Goal: Task Accomplishment & Management: Complete application form

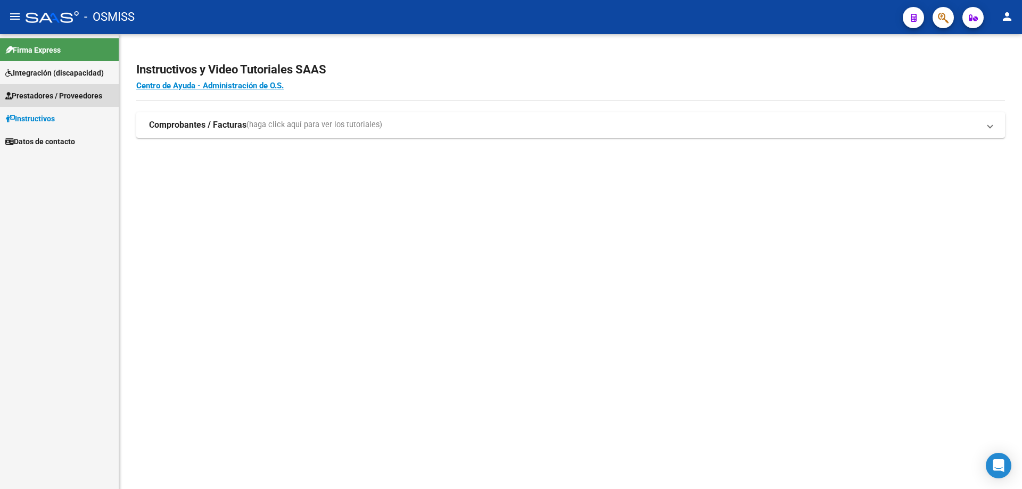
click at [34, 97] on span "Prestadores / Proveedores" at bounding box center [53, 96] width 97 height 12
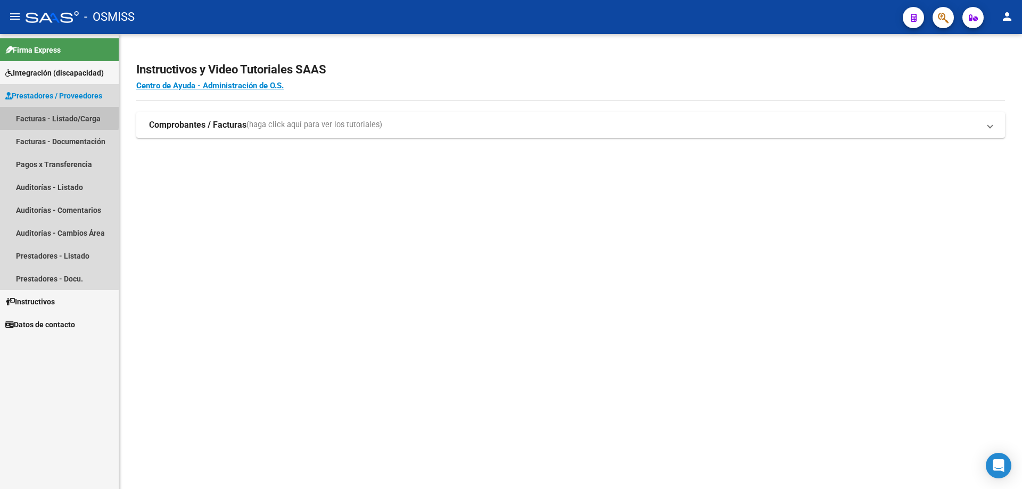
click at [52, 117] on link "Facturas - Listado/Carga" at bounding box center [59, 118] width 119 height 23
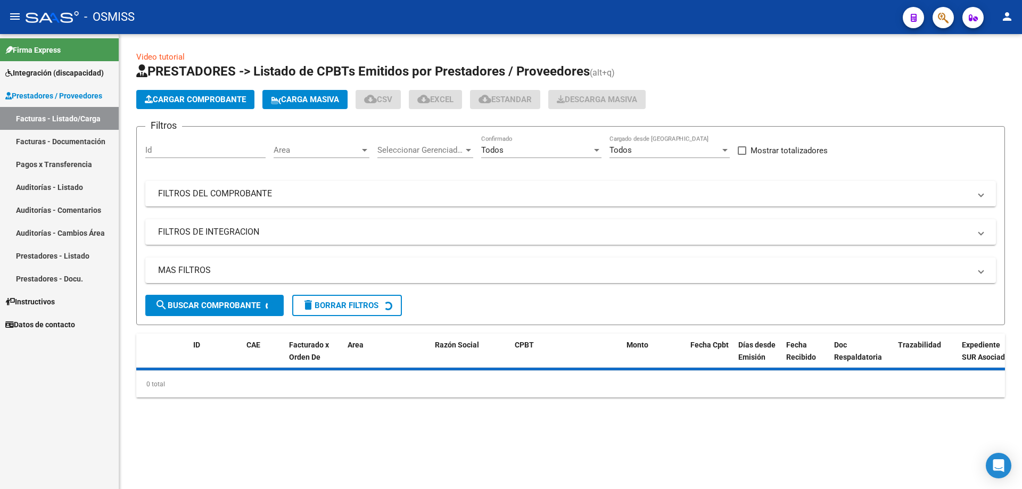
click at [507, 152] on div "Todos" at bounding box center [536, 150] width 111 height 10
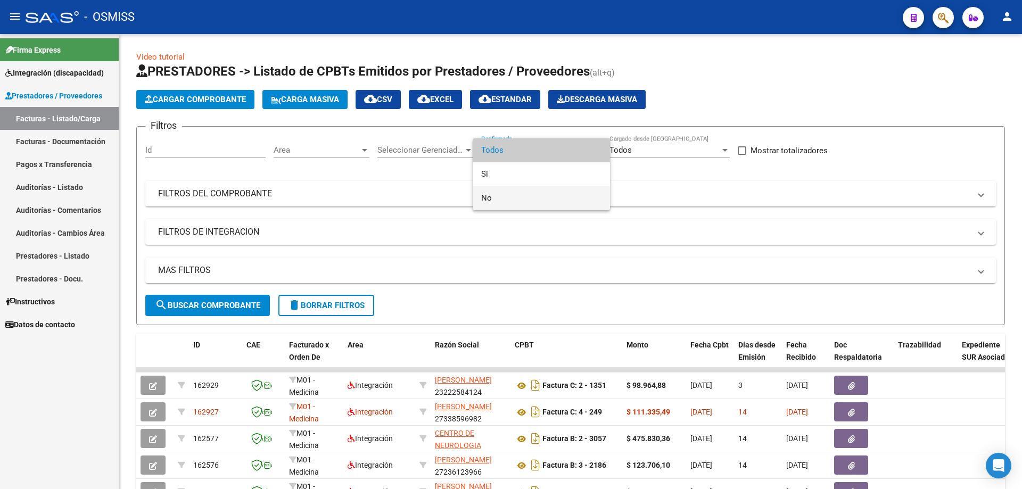
click at [498, 199] on span "No" at bounding box center [541, 198] width 120 height 24
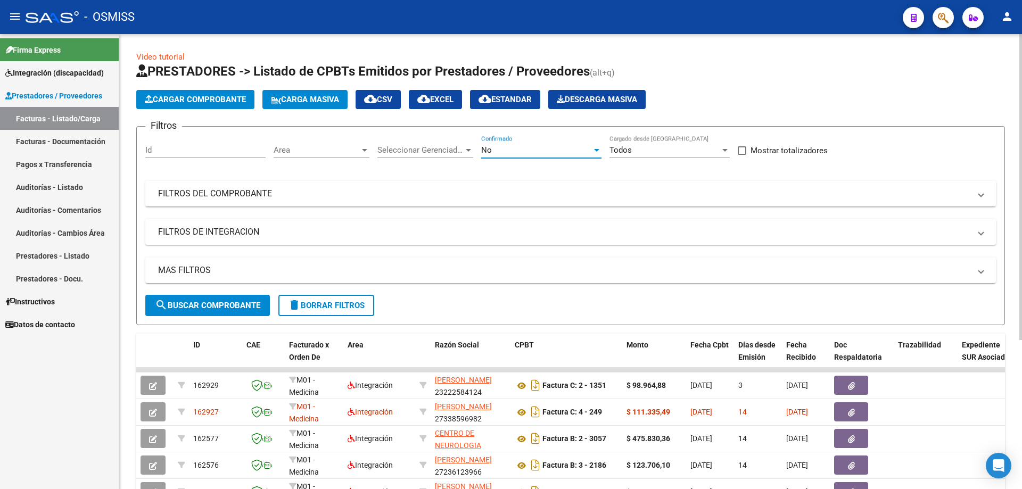
click at [192, 231] on mat-panel-title "FILTROS DE INTEGRACION" at bounding box center [564, 232] width 813 height 12
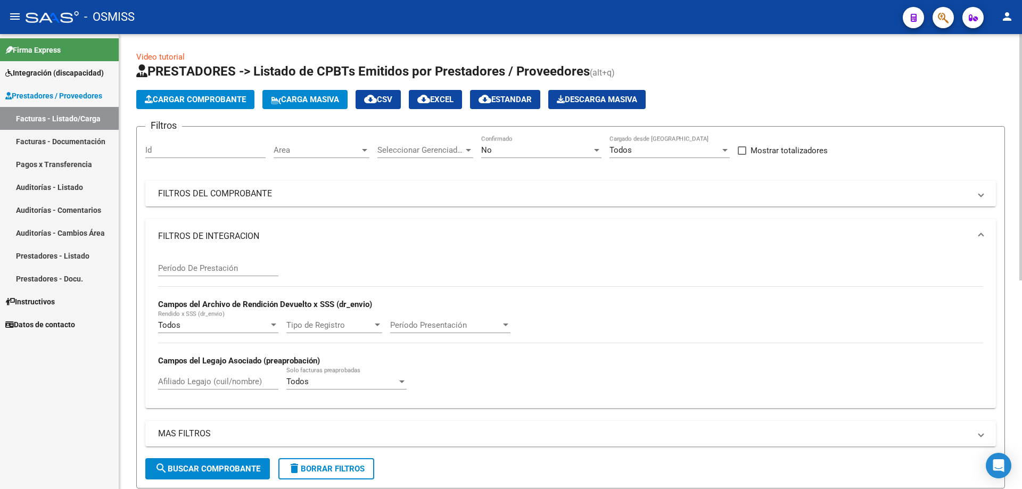
click at [184, 266] on input "Período De Prestación" at bounding box center [218, 269] width 120 height 10
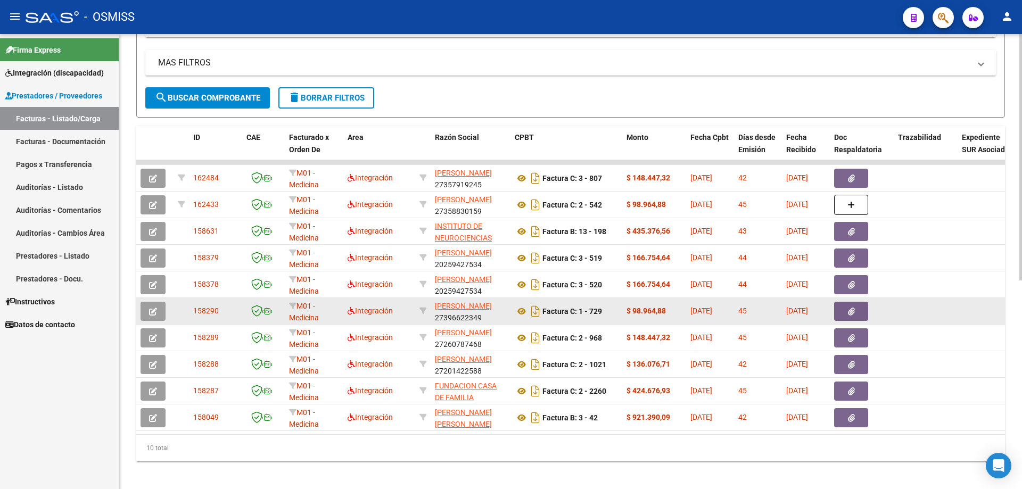
scroll to position [386, 0]
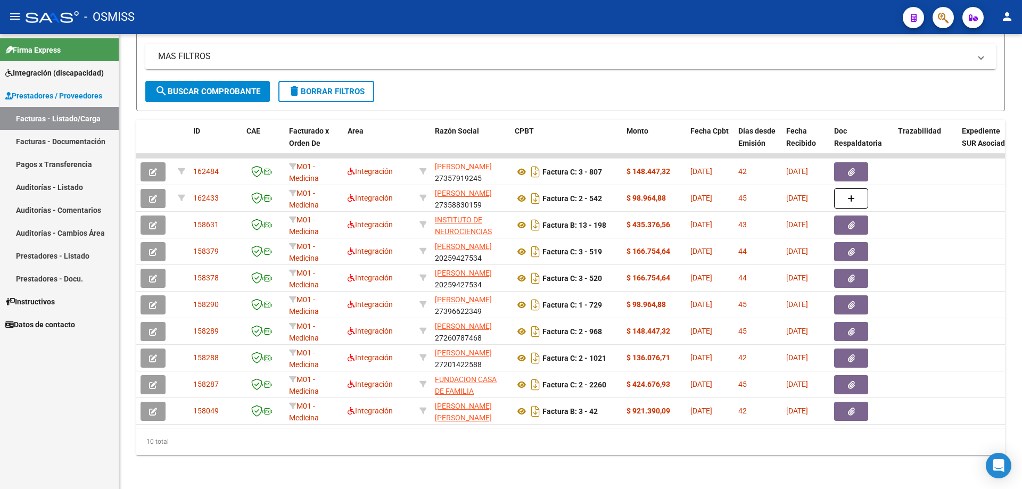
type input "202506"
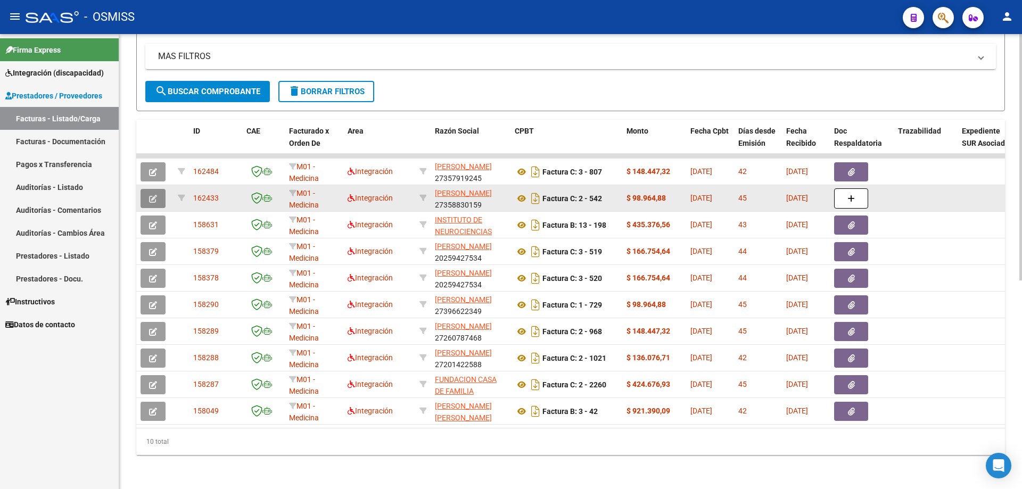
click at [159, 190] on button "button" at bounding box center [153, 198] width 25 height 19
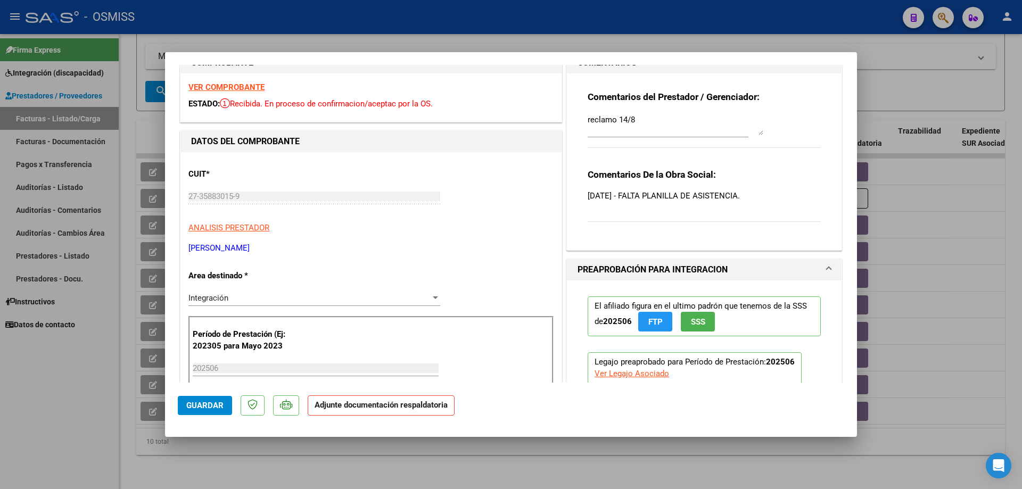
scroll to position [0, 0]
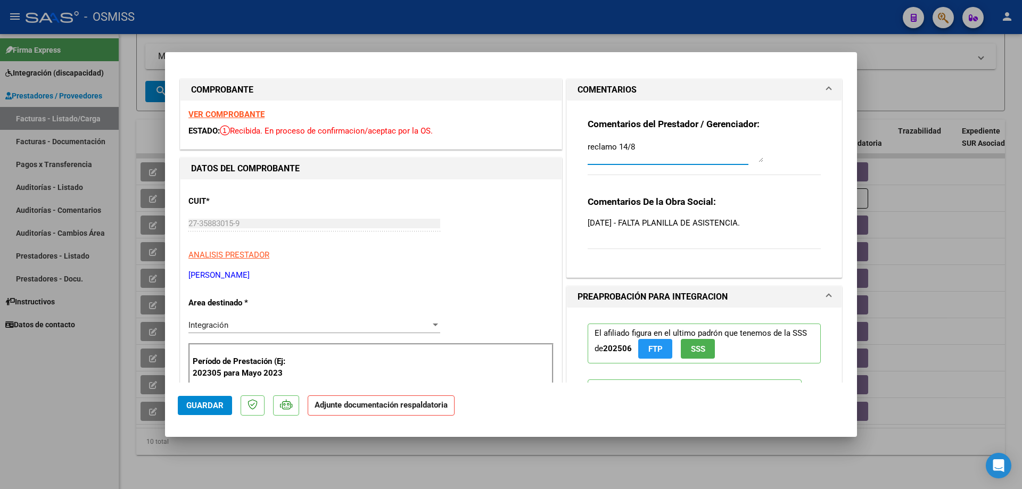
drag, startPoint x: 634, startPoint y: 146, endPoint x: 530, endPoint y: 146, distance: 103.3
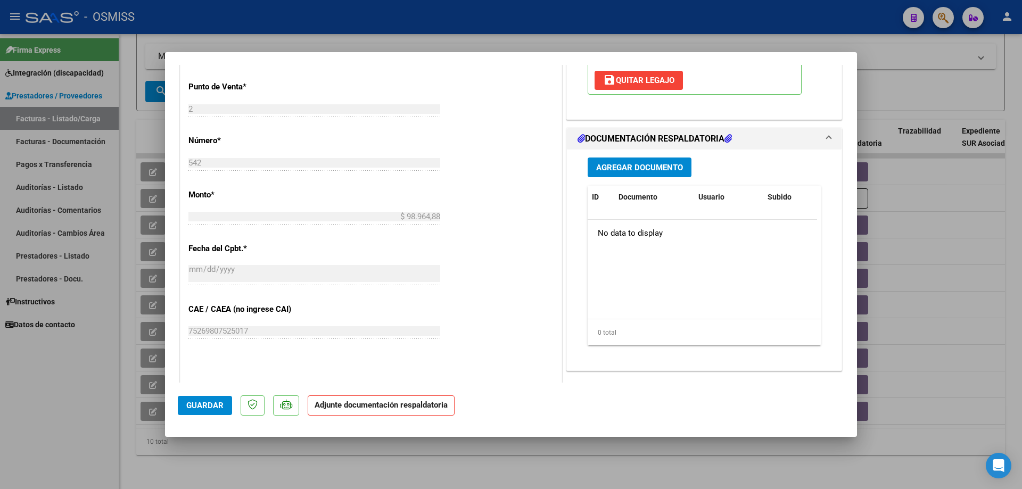
scroll to position [426, 0]
type textarea "adjunto asistencia 15/8"
click at [615, 171] on span "Agregar Documento" at bounding box center [639, 168] width 87 height 10
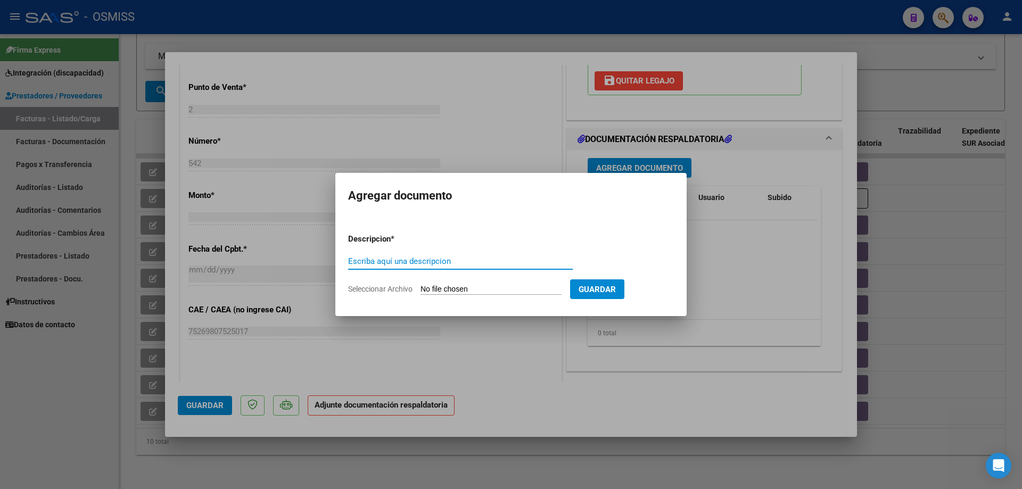
click at [430, 287] on input "Seleccionar Archivo" at bounding box center [491, 290] width 141 height 10
type input "C:\fakepath\asis [PERSON_NAME][DATE].pdf"
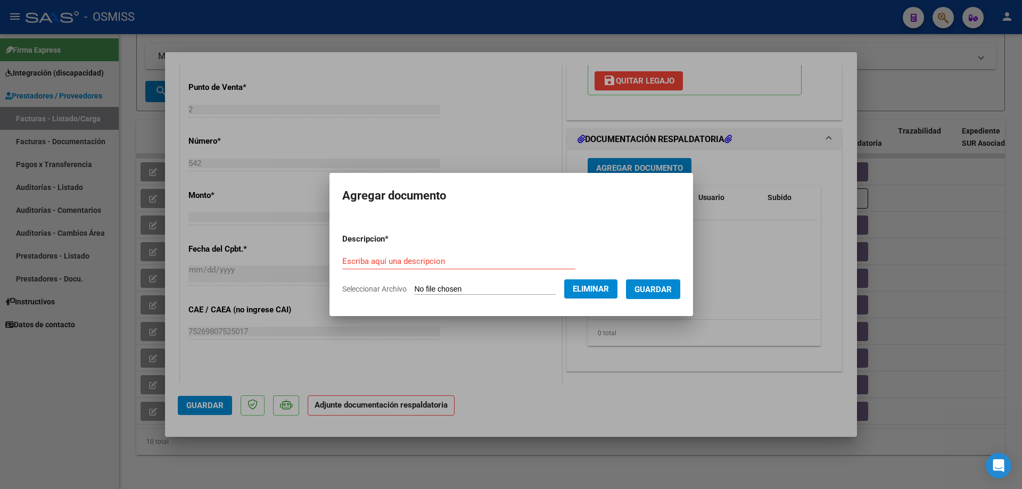
click at [660, 294] on span "Guardar" at bounding box center [653, 290] width 37 height 10
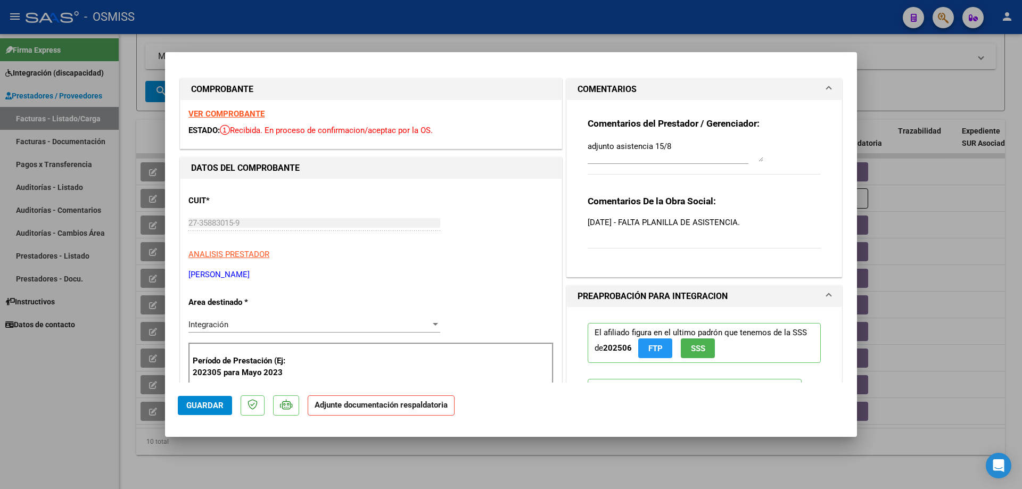
scroll to position [0, 0]
type input "$ 0,00"
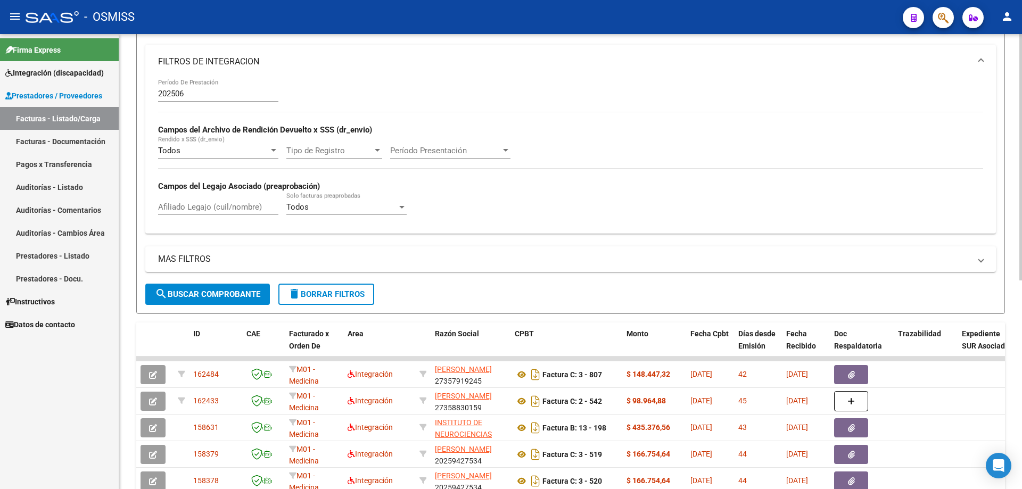
scroll to position [173, 0]
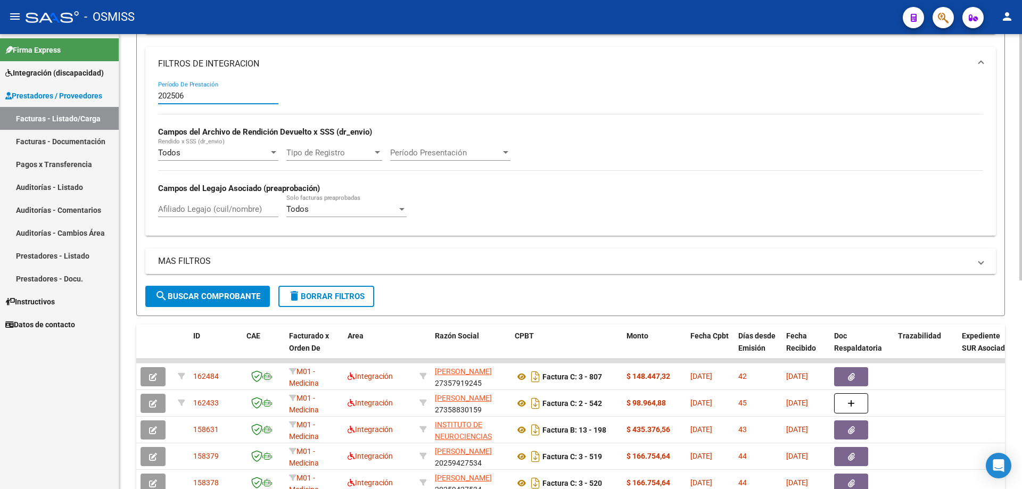
click at [178, 96] on input "202506" at bounding box center [218, 96] width 120 height 10
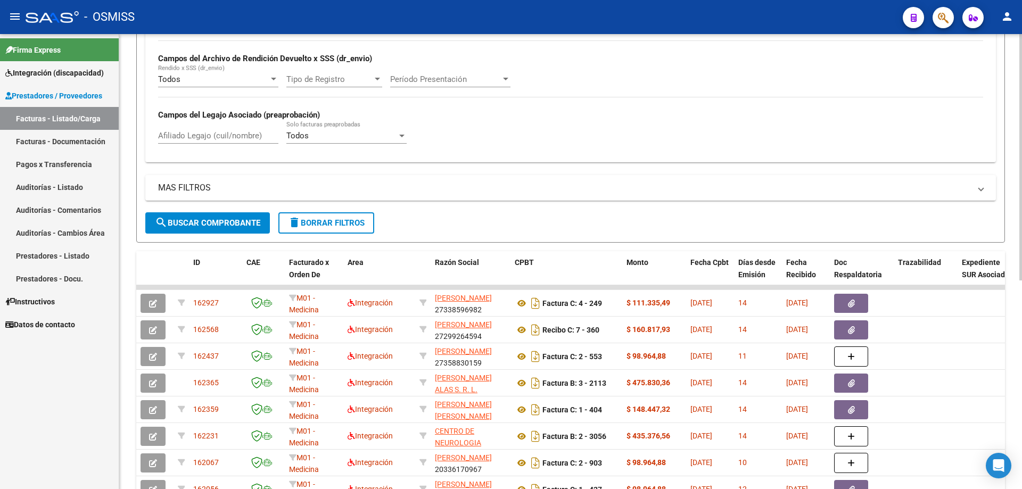
scroll to position [279, 0]
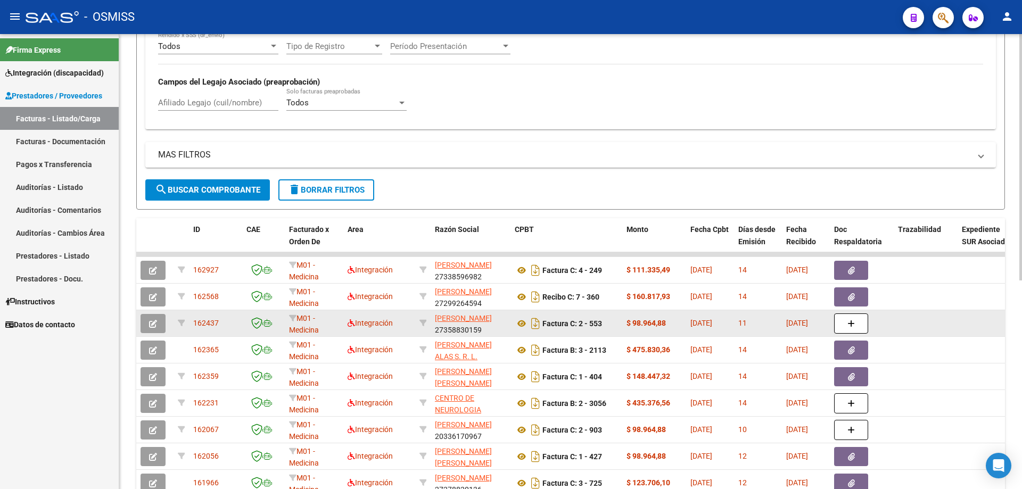
type input "202507"
click at [159, 323] on button "button" at bounding box center [153, 323] width 25 height 19
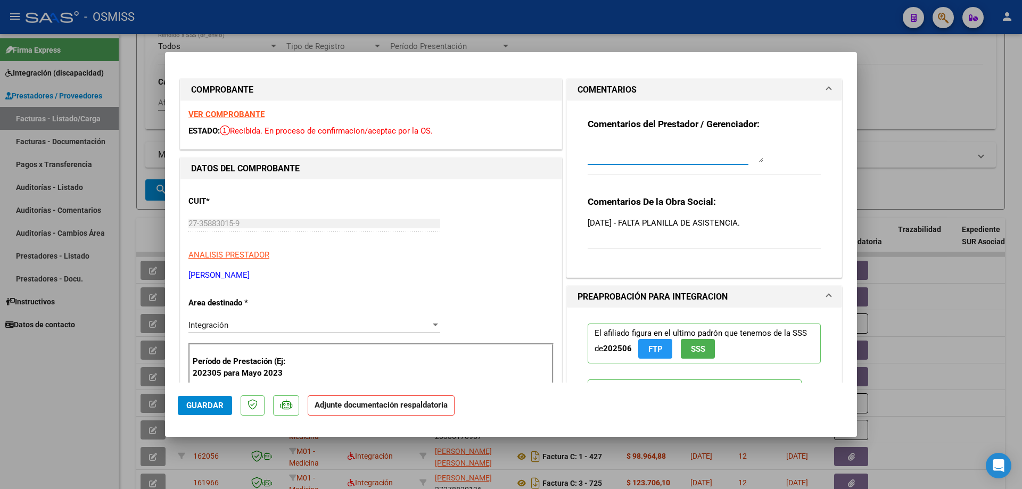
click at [623, 146] on textarea at bounding box center [676, 151] width 176 height 21
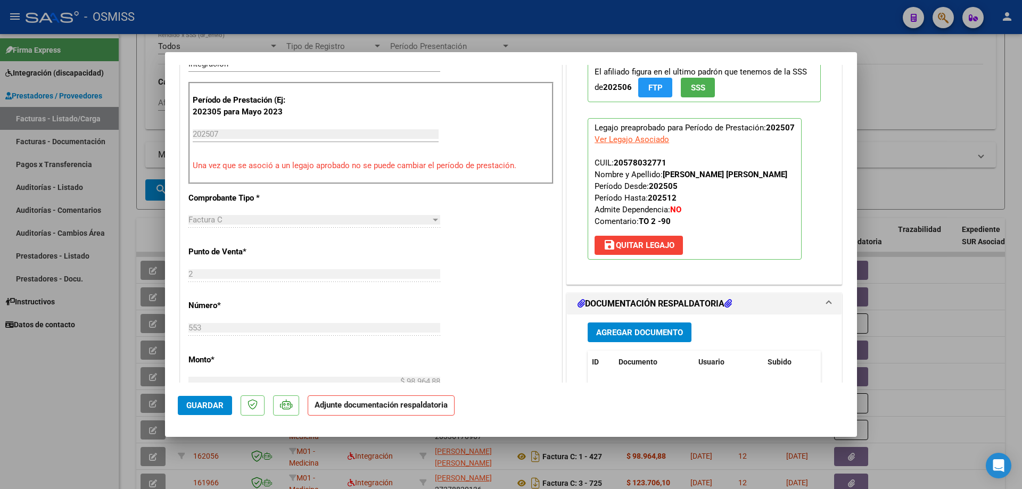
scroll to position [266, 0]
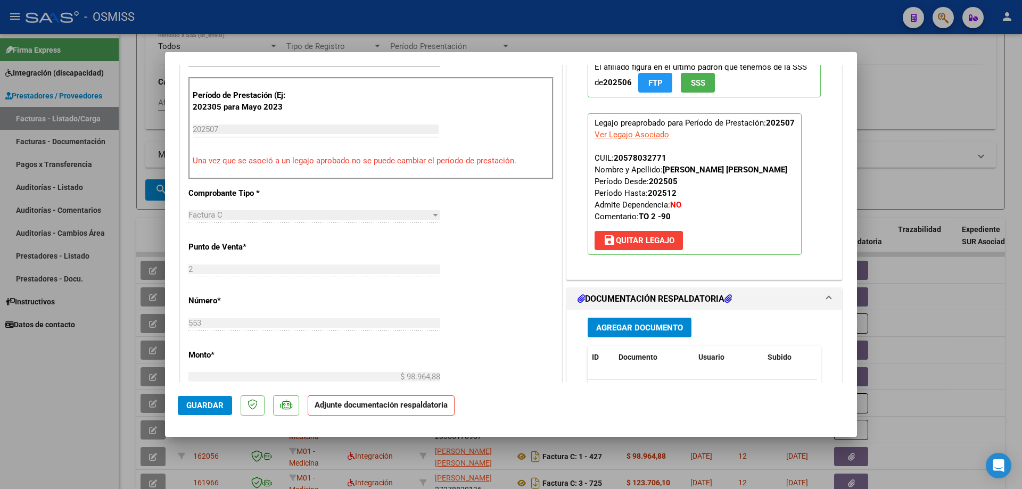
type textarea "adjunto asist"
click at [641, 332] on span "Agregar Documento" at bounding box center [639, 328] width 87 height 10
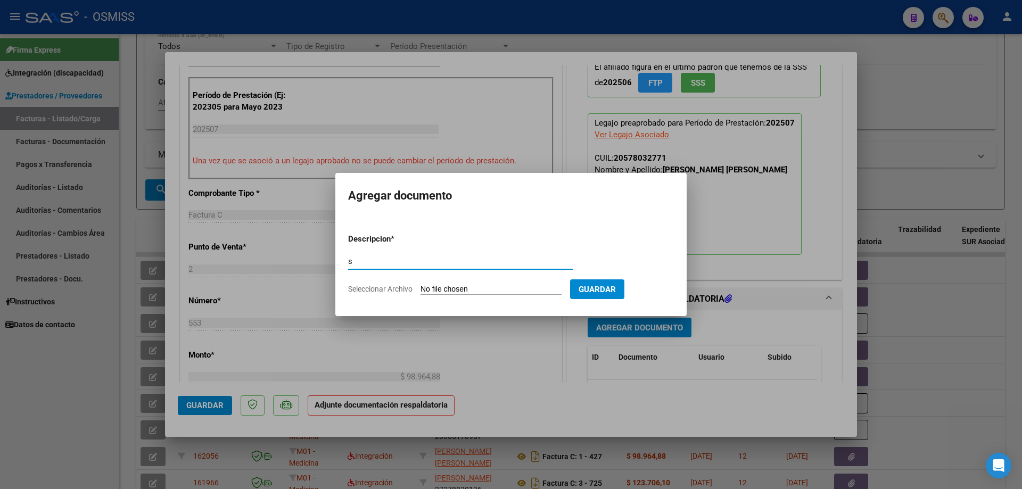
type input "s"
click at [471, 294] on input "Seleccionar Archivo" at bounding box center [491, 290] width 141 height 10
type input "C:\fakepath\asis [PERSON_NAME][DATE].pdf"
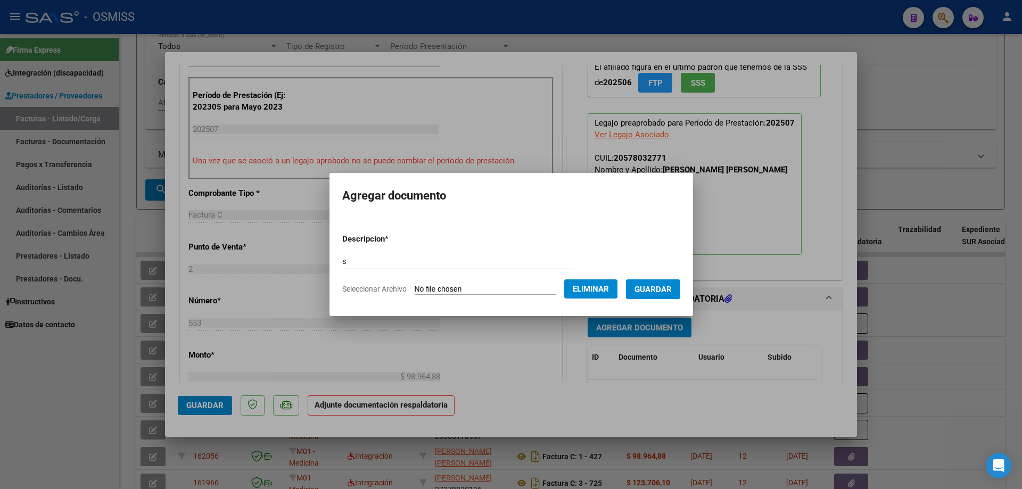
click at [661, 291] on span "Guardar" at bounding box center [653, 290] width 37 height 10
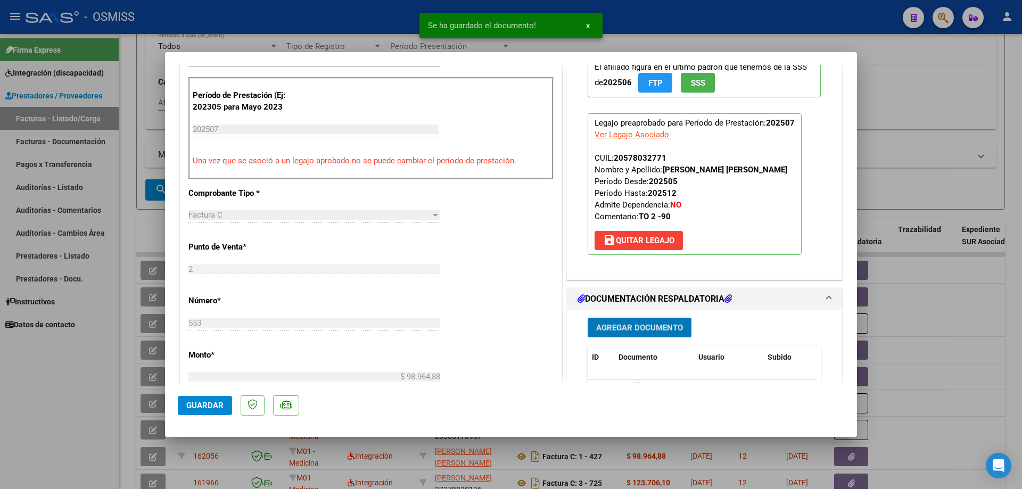
click at [212, 404] on span "Guardar" at bounding box center [204, 406] width 37 height 10
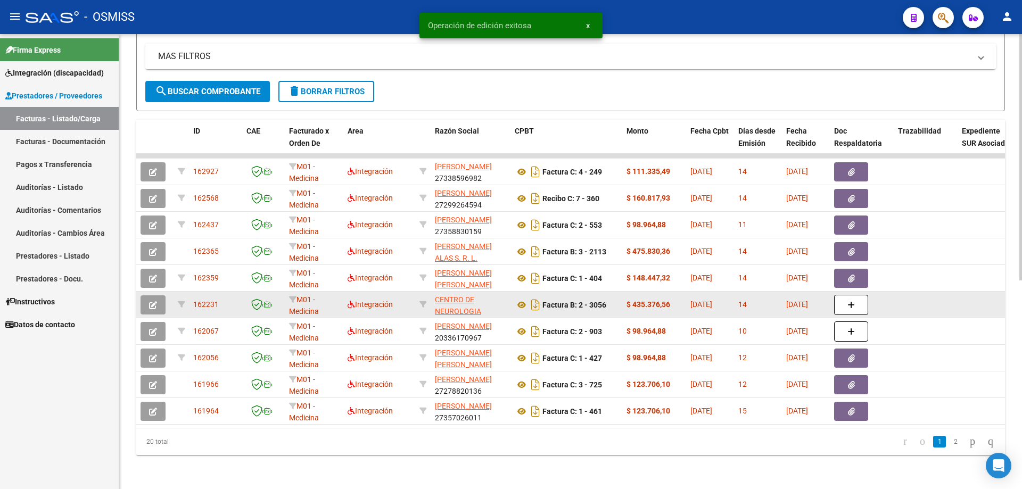
scroll to position [386, 0]
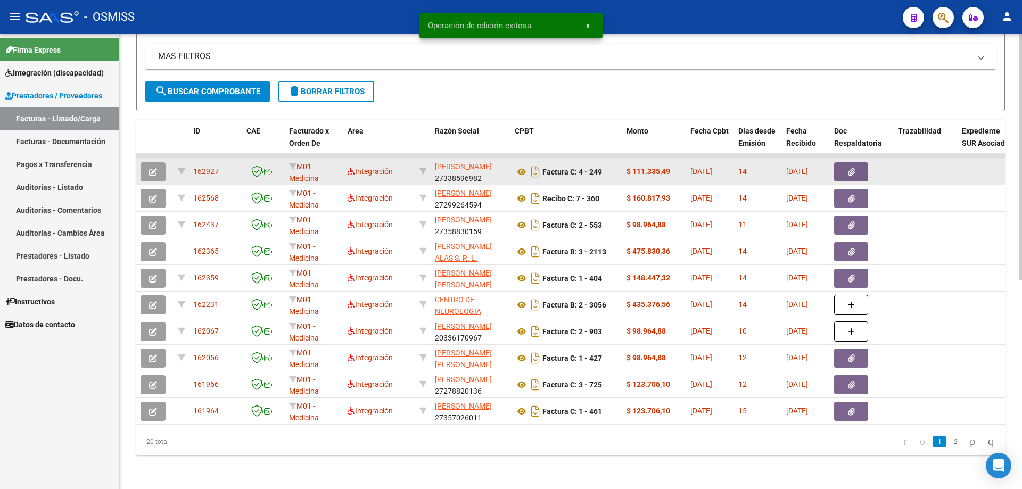
click at [149, 162] on button "button" at bounding box center [153, 171] width 25 height 19
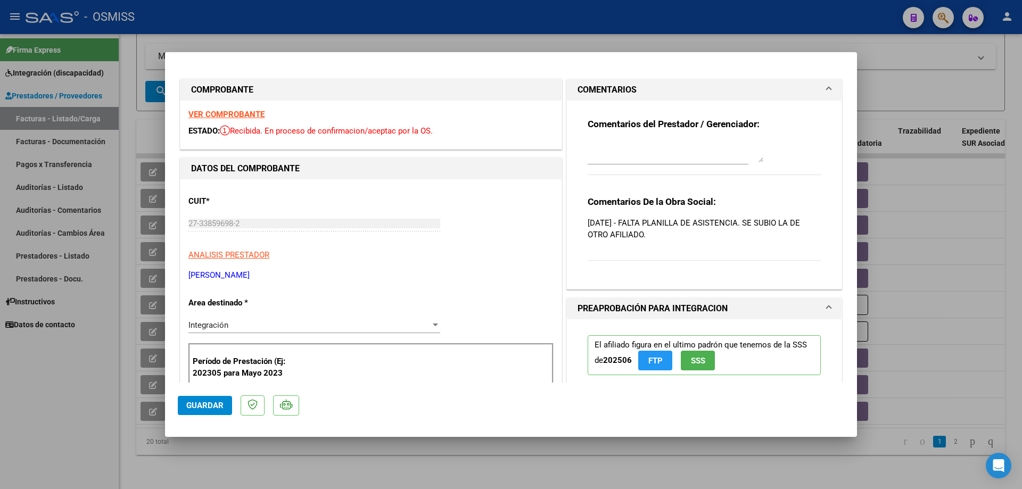
drag, startPoint x: 655, startPoint y: 238, endPoint x: 585, endPoint y: 203, distance: 78.1
click at [588, 203] on div "Comentarios De la Obra Social: [DATE] - FALTA PLANILLA DE ASISTENCIA. SE SUBIO …" at bounding box center [704, 234] width 233 height 77
copy div "Comentarios De la Obra Social: [DATE] - FALTA PLANILLA DE ASISTENCIA. SE SUBIO …"
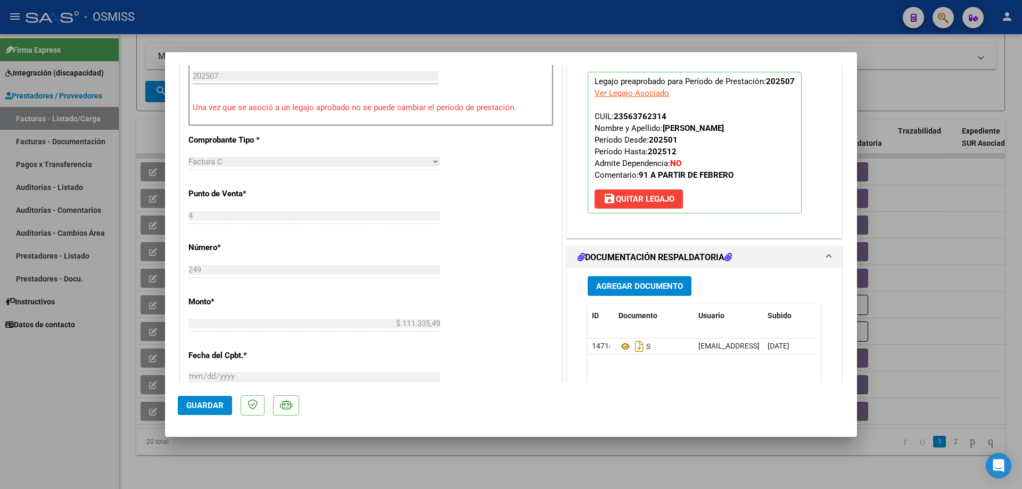
scroll to position [0, 0]
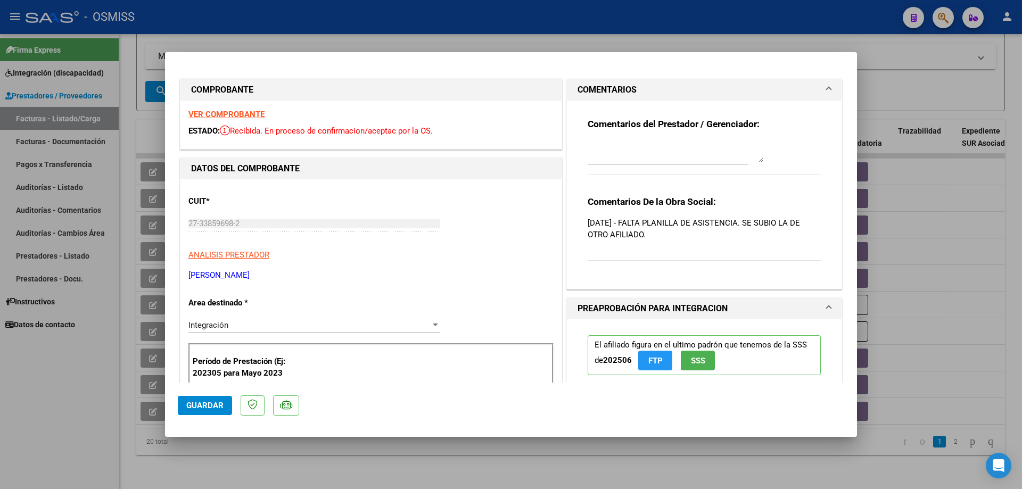
click at [634, 155] on textarea at bounding box center [676, 151] width 176 height 21
type textarea "reclamo 15/8"
click at [214, 402] on span "Guardar" at bounding box center [204, 406] width 37 height 10
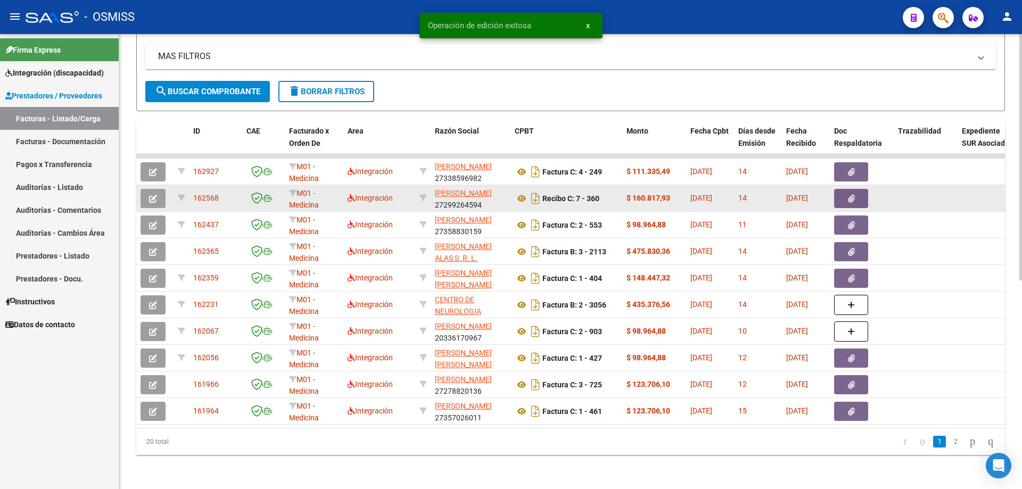
click at [149, 195] on icon "button" at bounding box center [153, 199] width 8 height 8
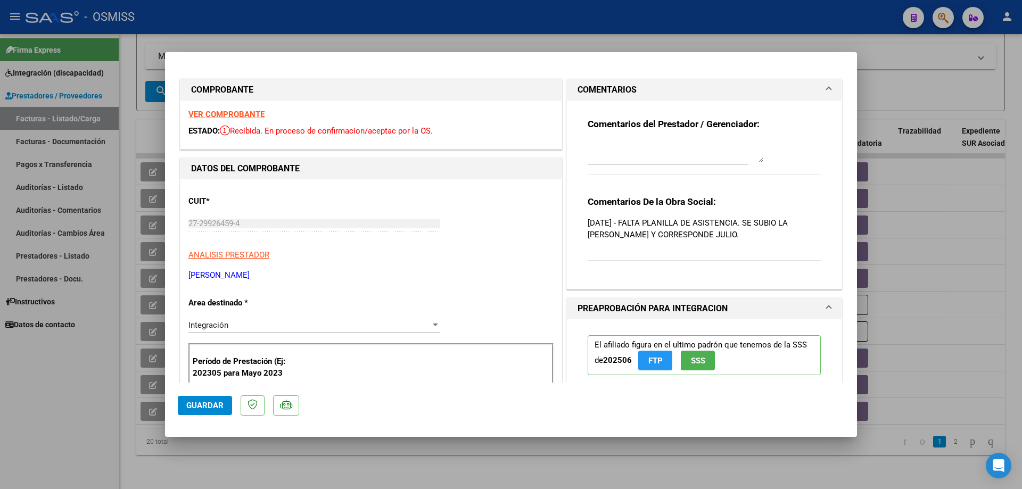
drag, startPoint x: 708, startPoint y: 234, endPoint x: 576, endPoint y: 203, distance: 135.2
click at [580, 203] on div "Comentarios del Prestador / Gerenciador: Comentarios De la Obra Social: [DATE] …" at bounding box center [704, 191] width 249 height 180
copy div "Comentarios De la Obra Social: [DATE] - FALTA PLANILLA DE ASISTENCIA. SE SUBIO …"
click at [608, 148] on textarea at bounding box center [676, 151] width 176 height 21
type textarea "reclamo 15/8"
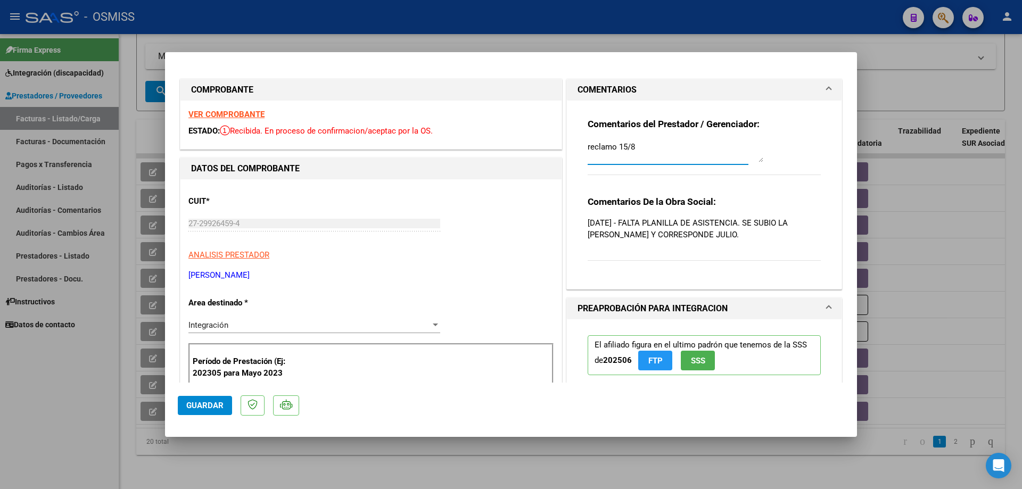
click at [205, 411] on button "Guardar" at bounding box center [205, 405] width 54 height 19
click at [203, 406] on span "Guardar" at bounding box center [204, 406] width 37 height 10
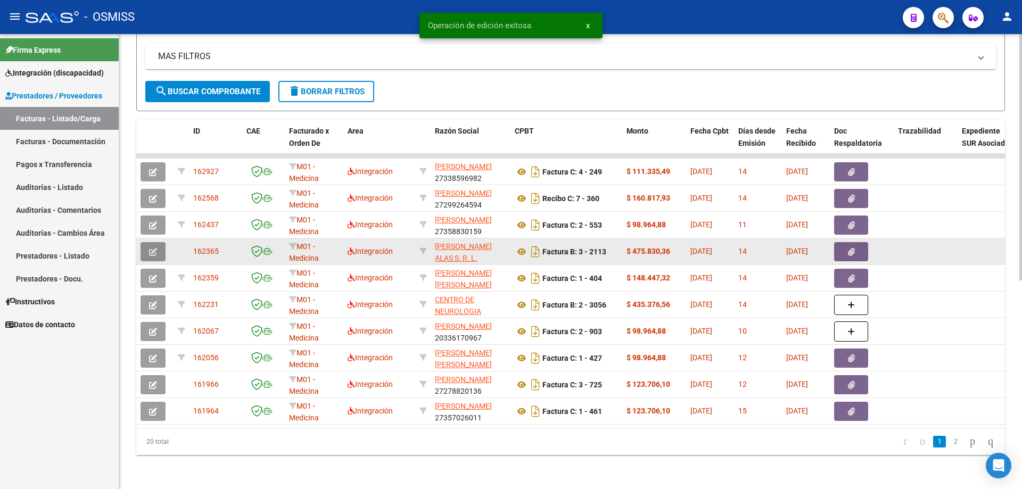
click at [155, 248] on icon "button" at bounding box center [153, 252] width 8 height 8
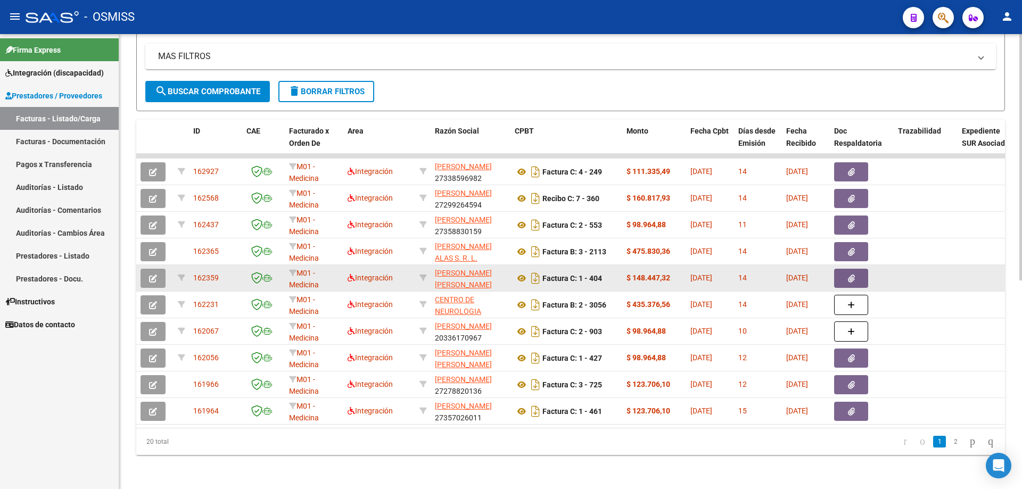
click at [155, 275] on icon "button" at bounding box center [153, 279] width 8 height 8
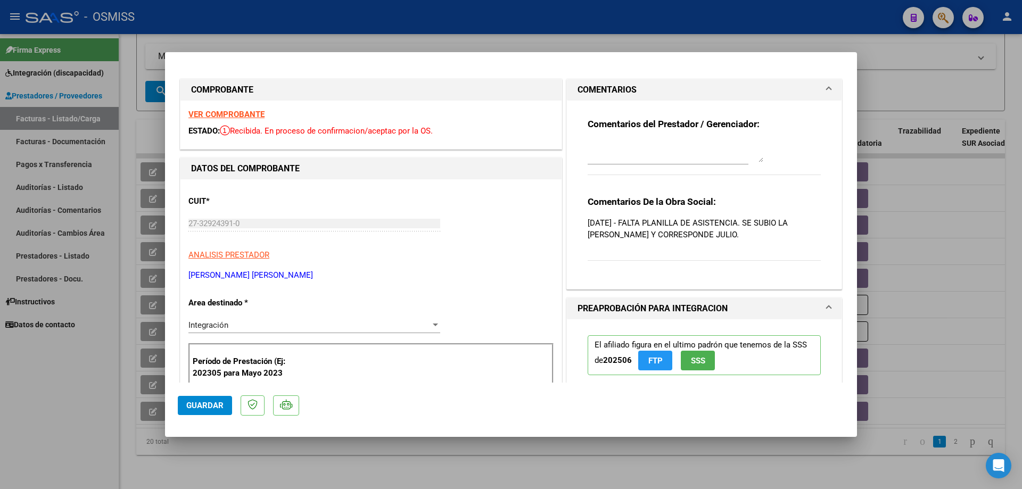
drag, startPoint x: 725, startPoint y: 239, endPoint x: 580, endPoint y: 204, distance: 149.0
click at [580, 204] on div "Comentarios del Prestador / Gerenciador: Comentarios De la Obra Social: [DATE] …" at bounding box center [704, 191] width 249 height 180
copy div "Comentarios De la Obra Social: [DATE] - FALTA PLANILLA DE ASISTENCIA. SE SUBIO …"
click at [621, 160] on textarea at bounding box center [676, 151] width 176 height 21
type textarea "reclamo 15/8"
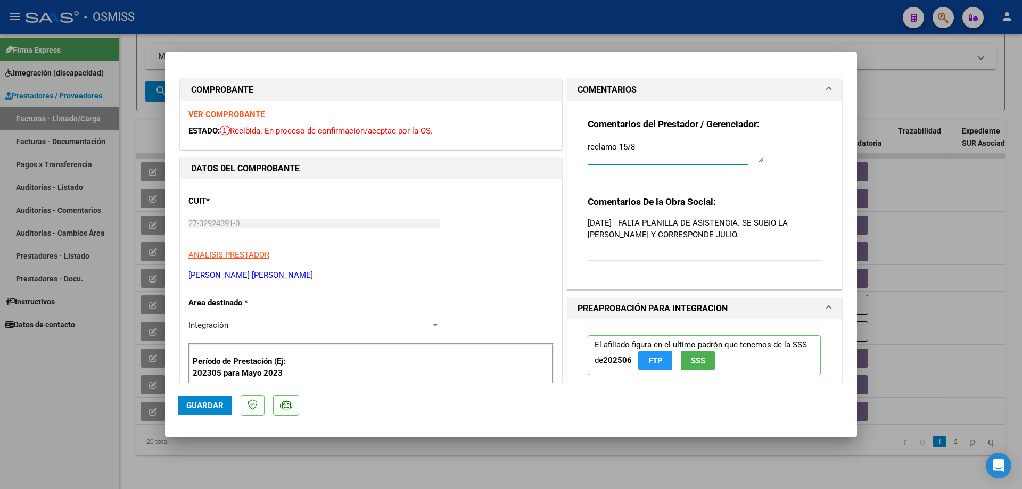
click at [207, 409] on span "Guardar" at bounding box center [204, 406] width 37 height 10
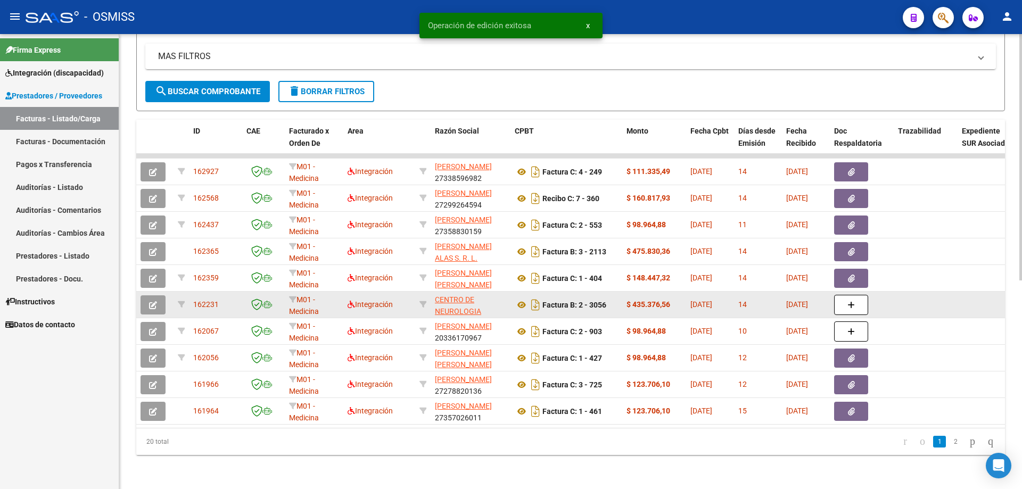
click at [154, 301] on icon "button" at bounding box center [153, 305] width 8 height 8
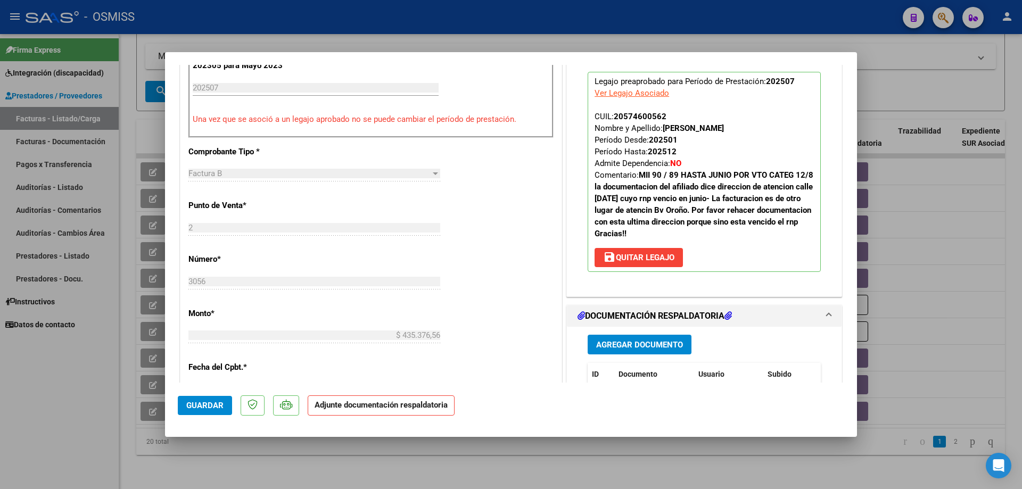
scroll to position [373, 0]
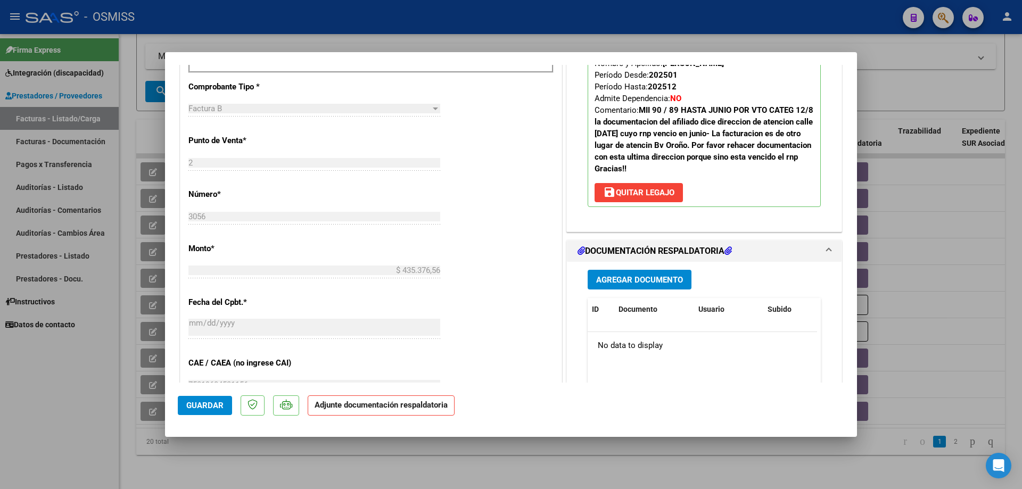
click at [658, 278] on span "Agregar Documento" at bounding box center [639, 280] width 87 height 10
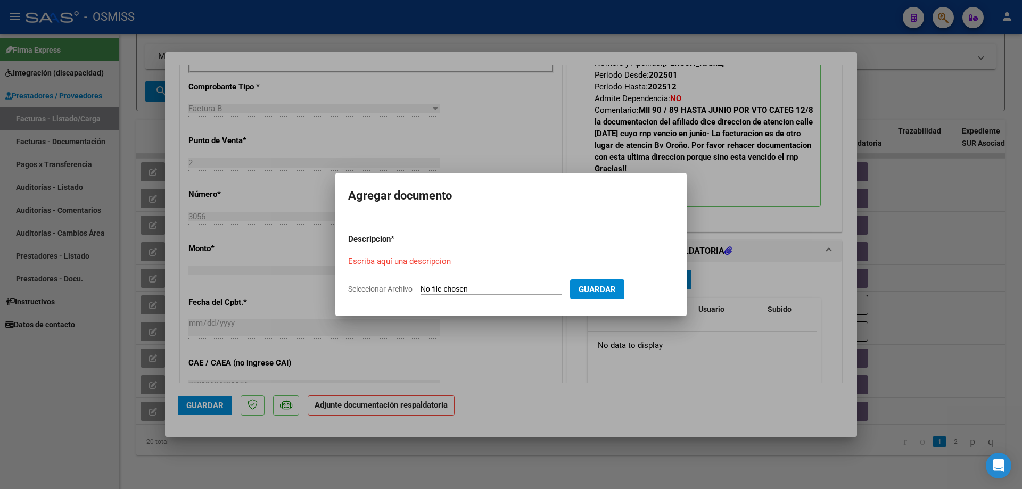
click at [469, 286] on input "Seleccionar Archivo" at bounding box center [491, 290] width 141 height 10
type input "C:\fakepath\SAIE [PERSON_NAME].pdf"
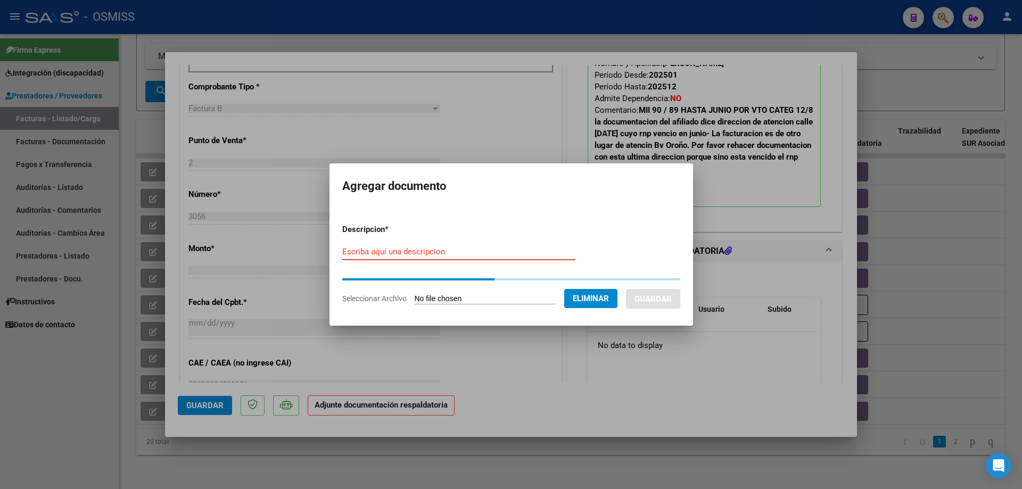
click at [438, 253] on input "Escriba aquí una descripcion" at bounding box center [458, 252] width 233 height 10
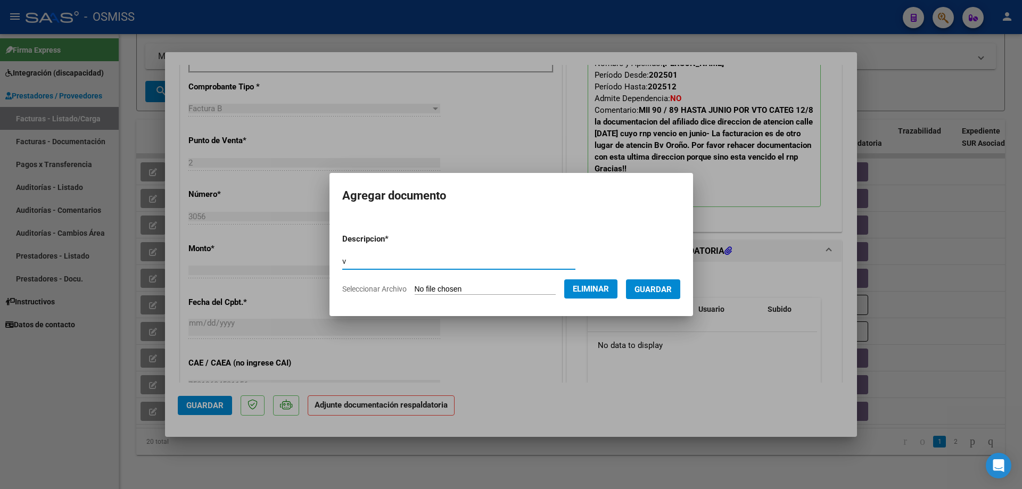
type input "v"
click at [667, 288] on span "Guardar" at bounding box center [653, 290] width 37 height 10
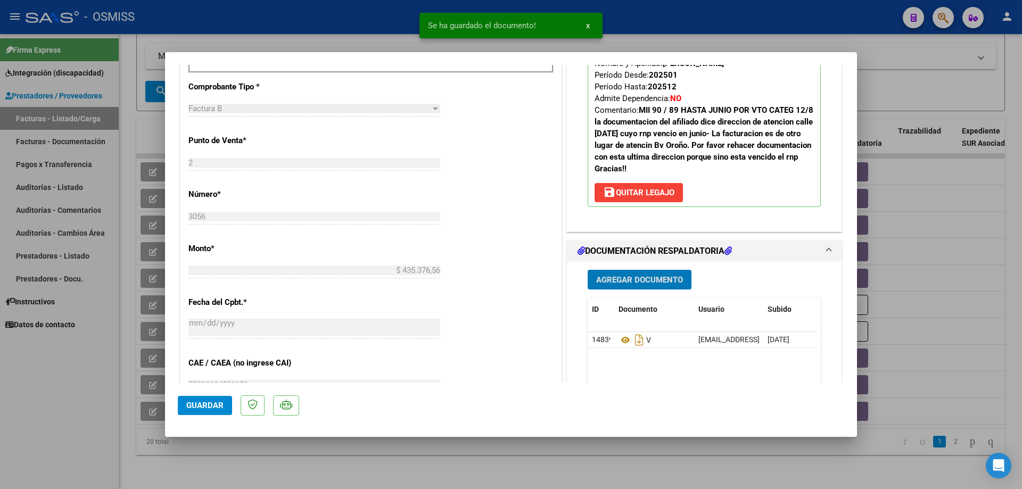
click at [206, 408] on span "Guardar" at bounding box center [204, 406] width 37 height 10
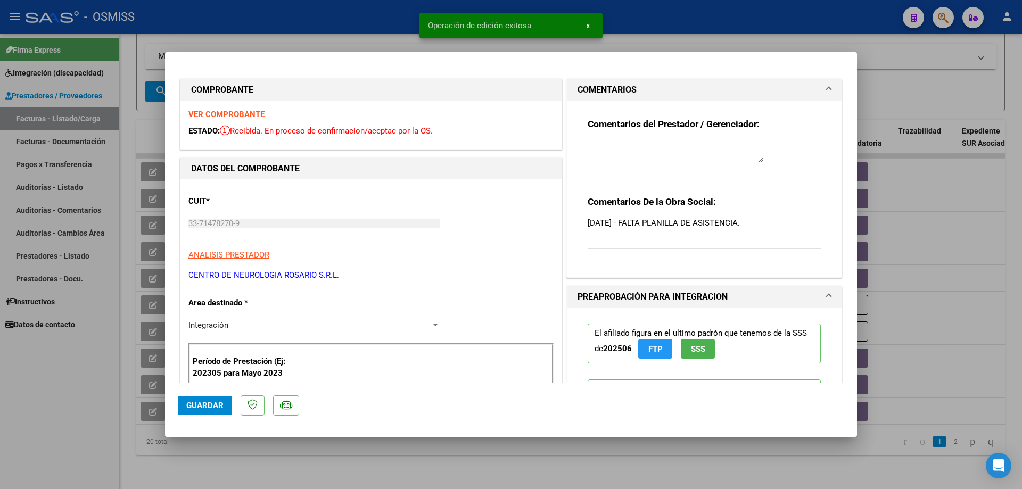
click at [680, 160] on textarea at bounding box center [676, 151] width 176 height 21
type textarea "se adjunta"
click at [190, 410] on span "Guardar" at bounding box center [204, 406] width 37 height 10
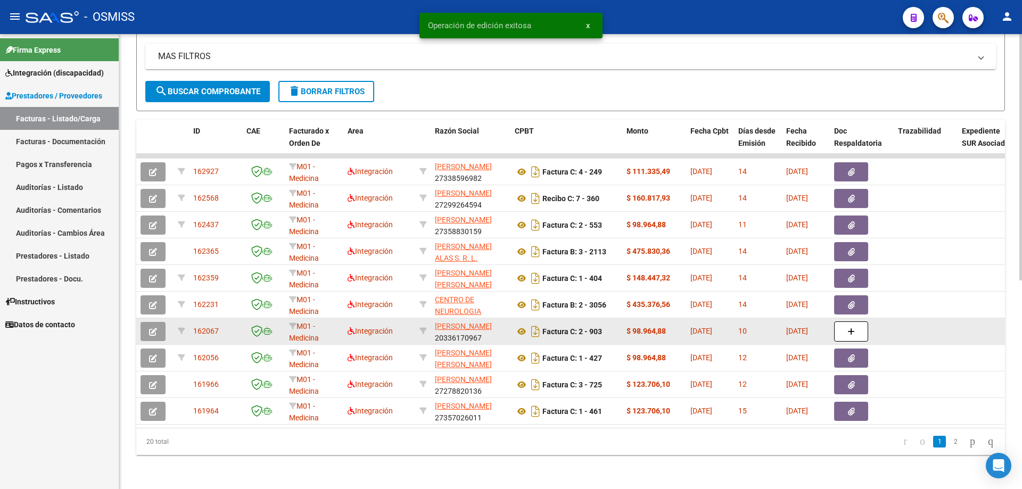
click at [159, 322] on button "button" at bounding box center [153, 331] width 25 height 19
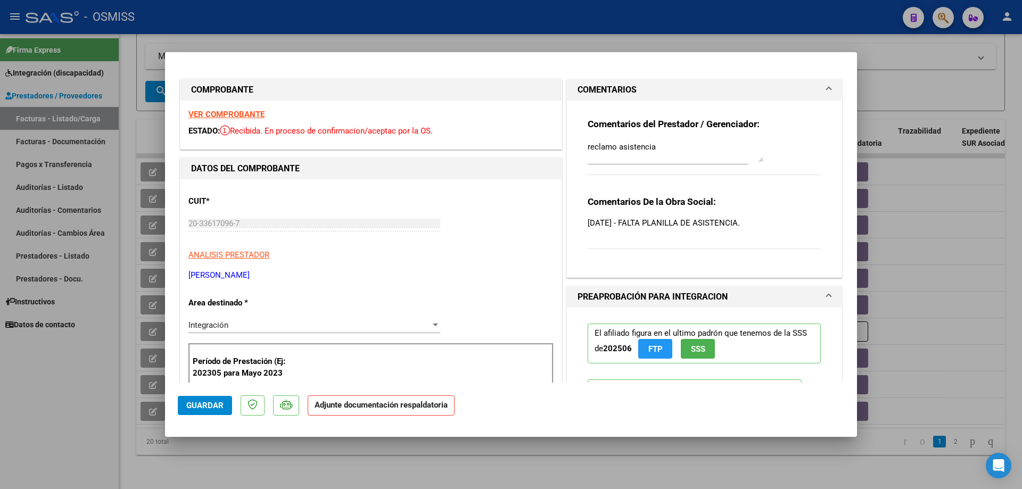
drag, startPoint x: 763, startPoint y: 221, endPoint x: 577, endPoint y: 200, distance: 187.1
click at [580, 200] on div "Comentarios del Prestador / Gerenciador: reclamo asistencia Comentarios De la O…" at bounding box center [704, 185] width 249 height 168
copy div "Comentarios De la Obra Social: [DATE] - FALTA PLANILLA DE ASISTENCIA."
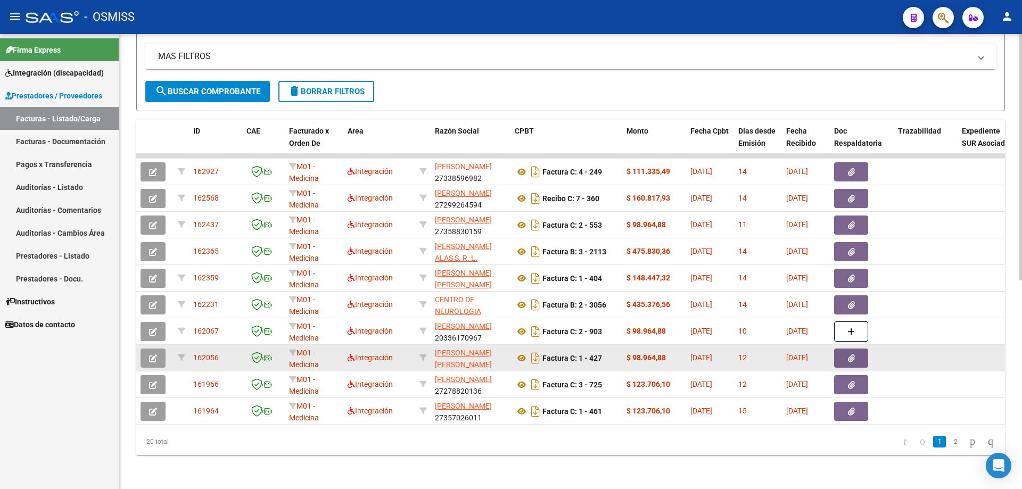
click at [160, 355] on button "button" at bounding box center [153, 358] width 25 height 19
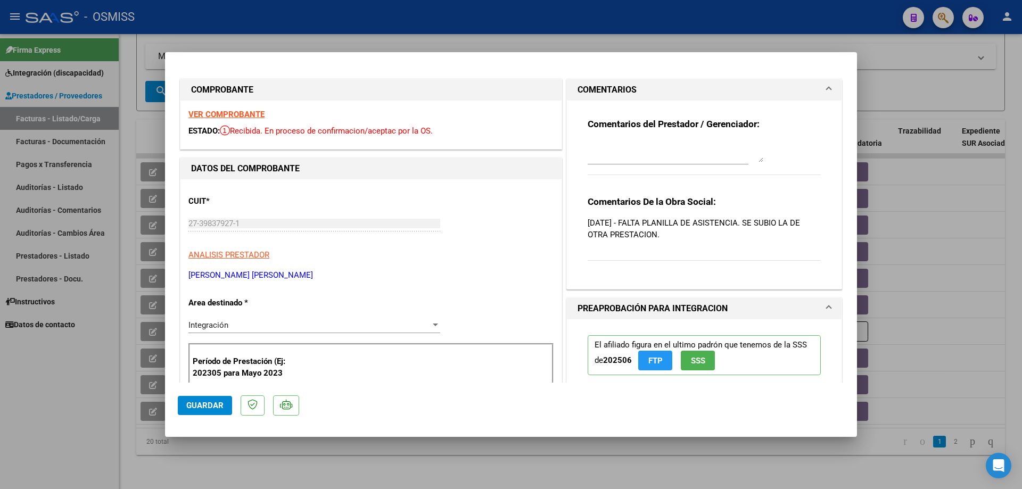
drag, startPoint x: 672, startPoint y: 241, endPoint x: 584, endPoint y: 200, distance: 97.0
click at [588, 200] on div "Comentarios De la Obra Social: [DATE] - FALTA PLANILLA DE ASISTENCIA. SE SUBIO …" at bounding box center [704, 234] width 233 height 77
copy strong "Comentarios De la Obra Social:"
click at [601, 157] on textarea at bounding box center [676, 151] width 176 height 21
type textarea "reclamo 15/8"
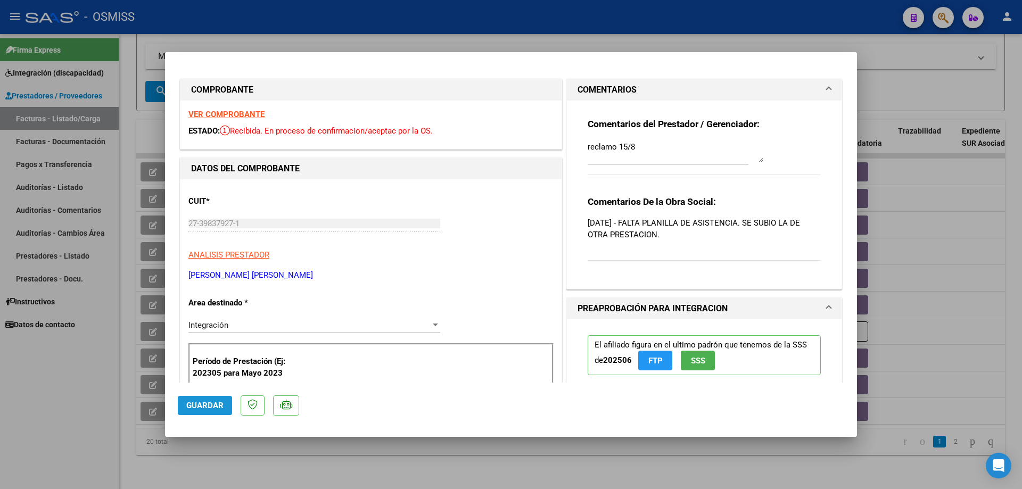
click at [196, 411] on button "Guardar" at bounding box center [205, 405] width 54 height 19
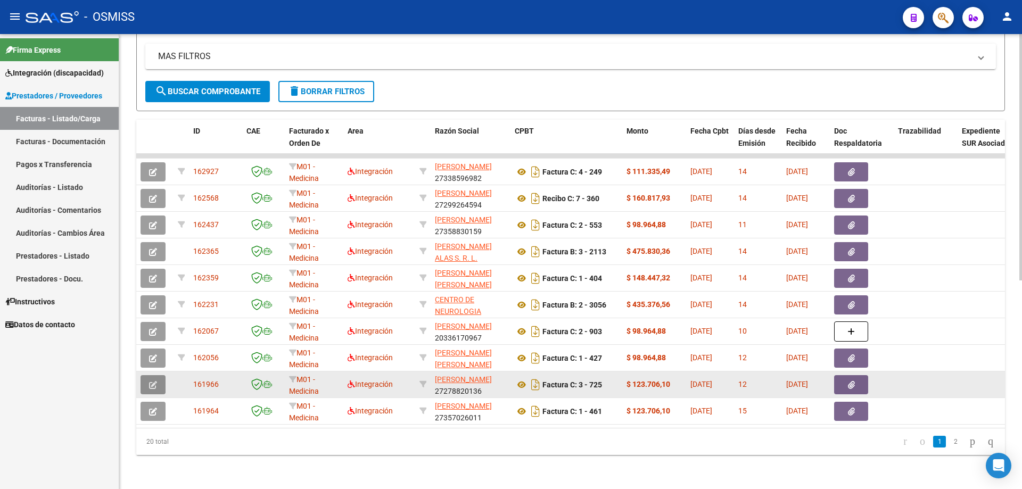
click at [151, 381] on icon "button" at bounding box center [153, 385] width 8 height 8
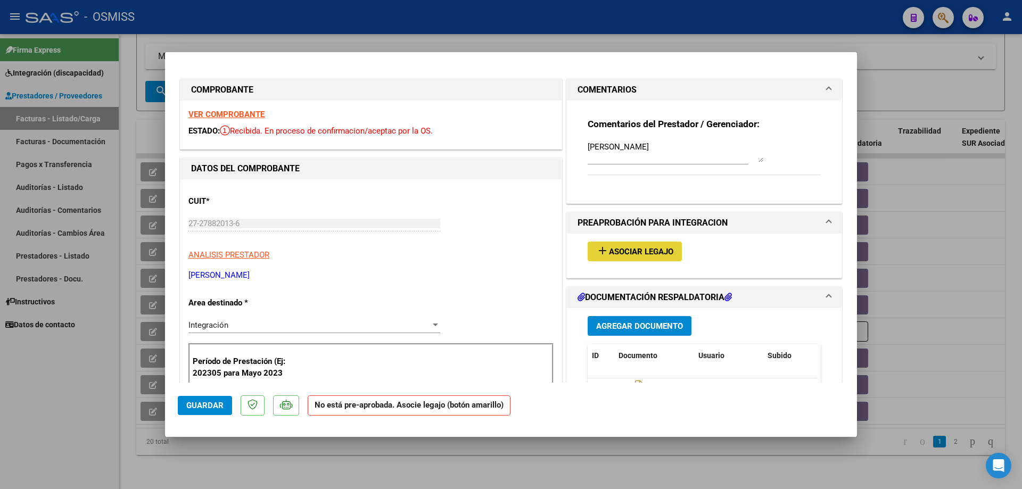
click at [652, 256] on span "Asociar Legajo" at bounding box center [641, 252] width 64 height 10
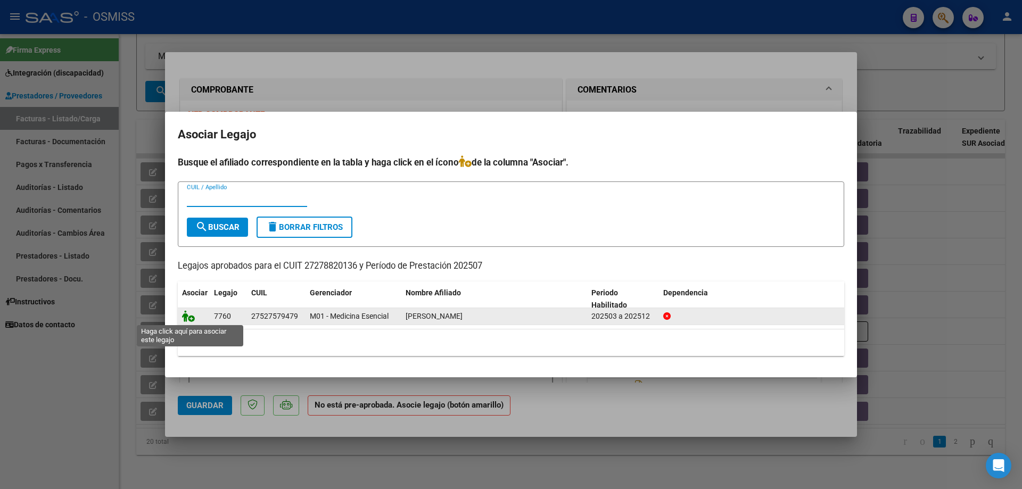
click at [184, 315] on icon at bounding box center [188, 316] width 13 height 12
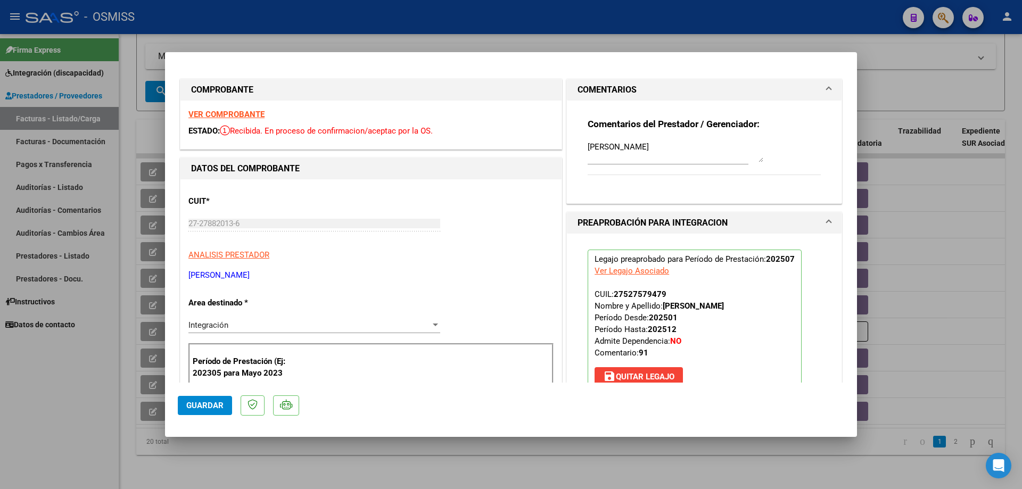
click at [197, 407] on span "Guardar" at bounding box center [204, 406] width 37 height 10
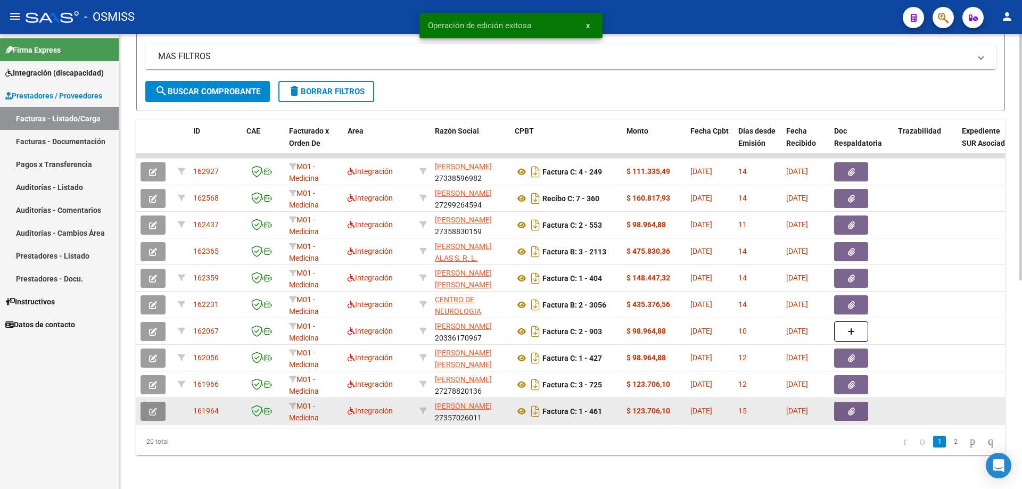
click at [157, 408] on icon "button" at bounding box center [153, 412] width 8 height 8
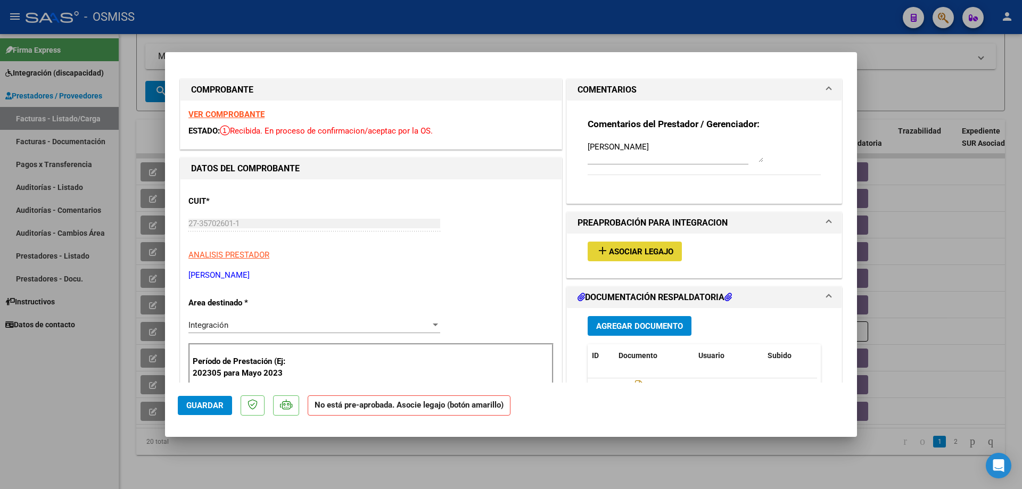
click at [637, 254] on span "Asociar Legajo" at bounding box center [641, 252] width 64 height 10
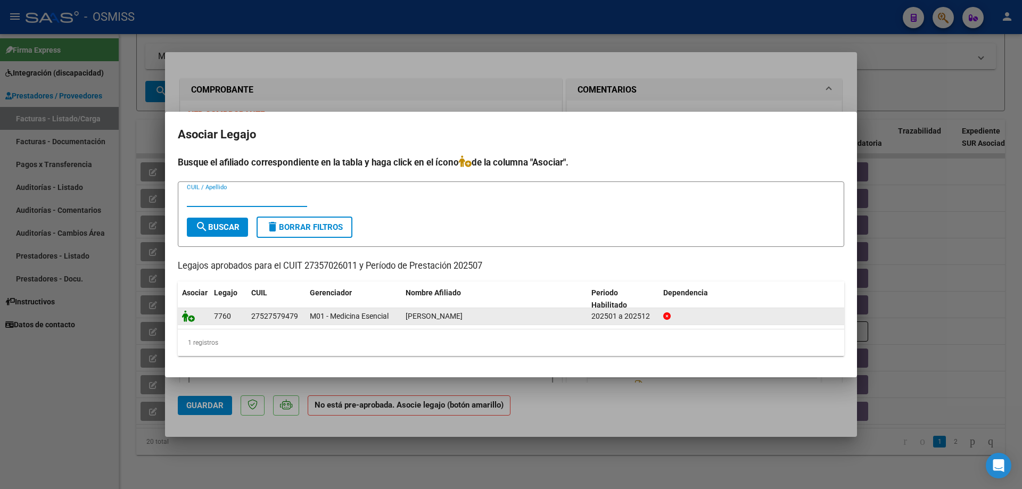
click at [187, 317] on icon at bounding box center [188, 316] width 13 height 12
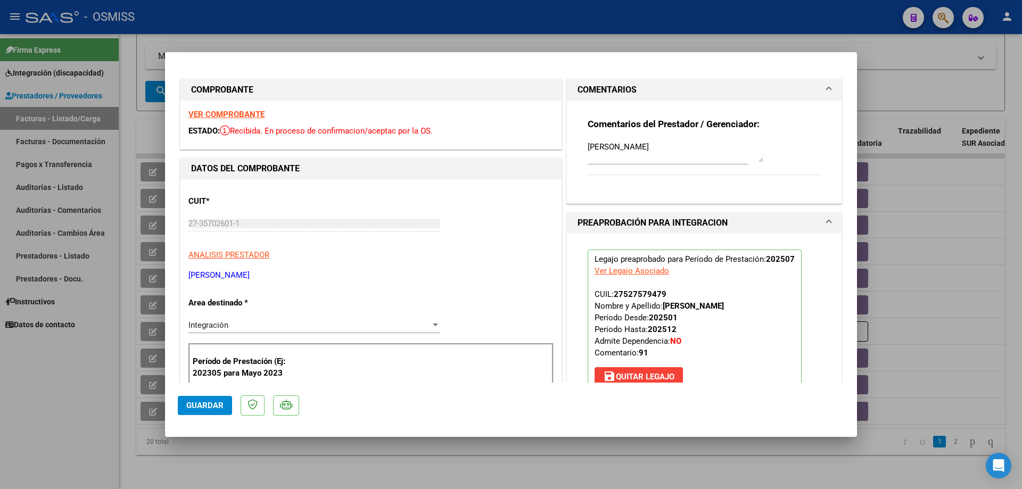
click at [202, 406] on span "Guardar" at bounding box center [204, 406] width 37 height 10
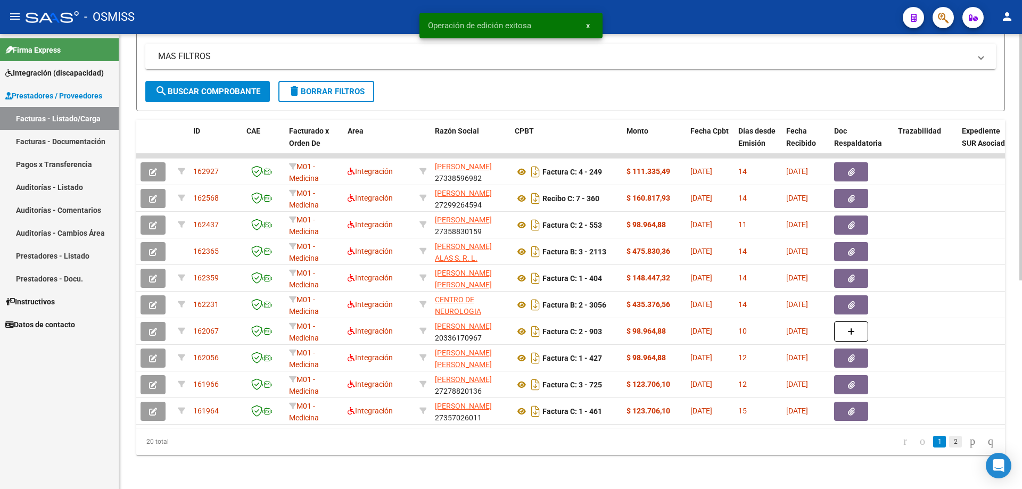
click at [949, 441] on link "2" at bounding box center [955, 442] width 13 height 12
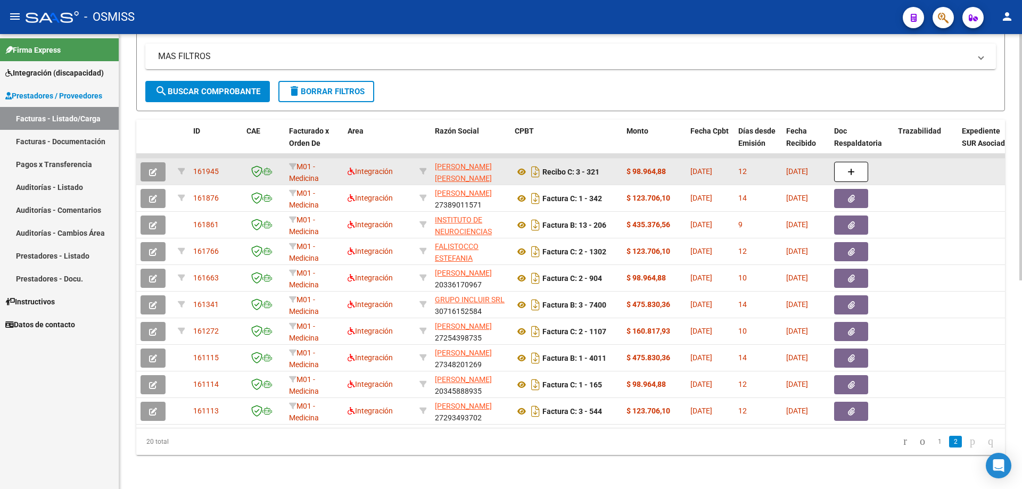
click at [152, 168] on icon "button" at bounding box center [153, 172] width 8 height 8
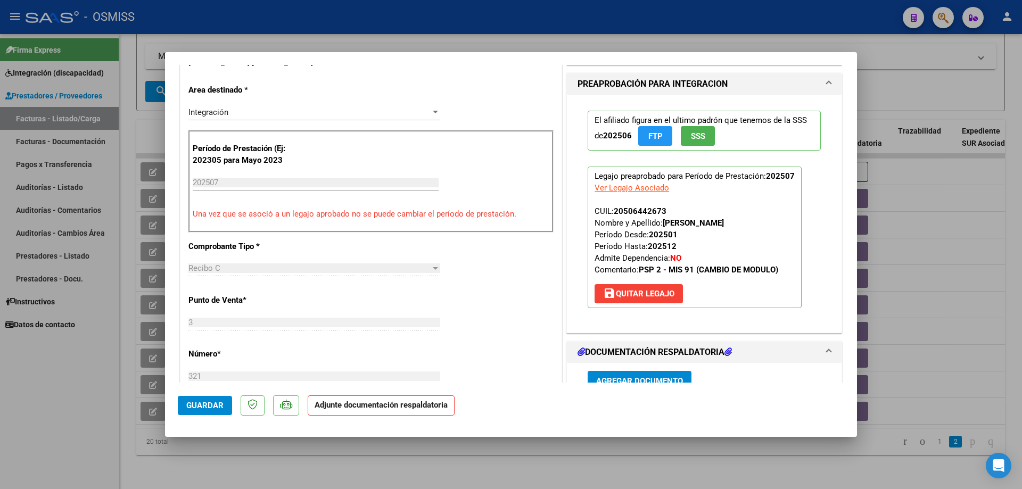
scroll to position [319, 0]
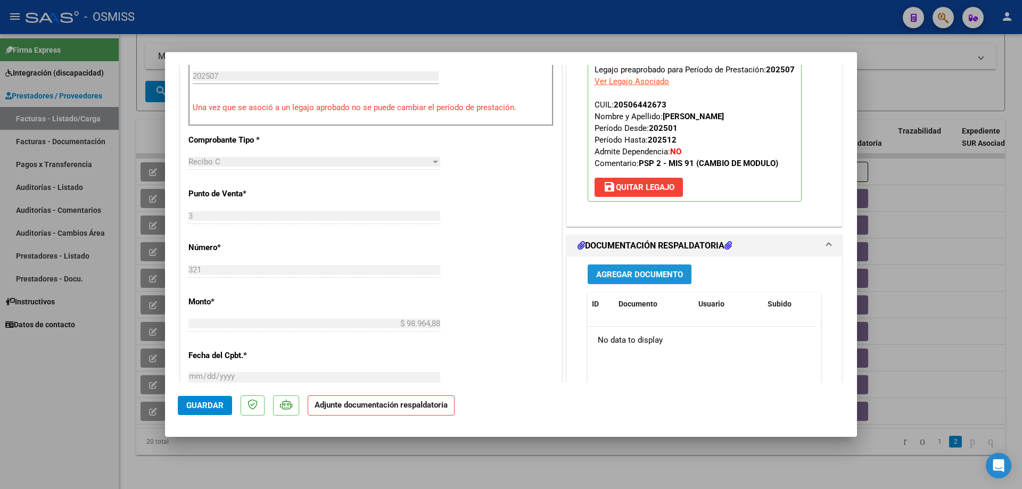
click at [604, 275] on span "Agregar Documento" at bounding box center [639, 275] width 87 height 10
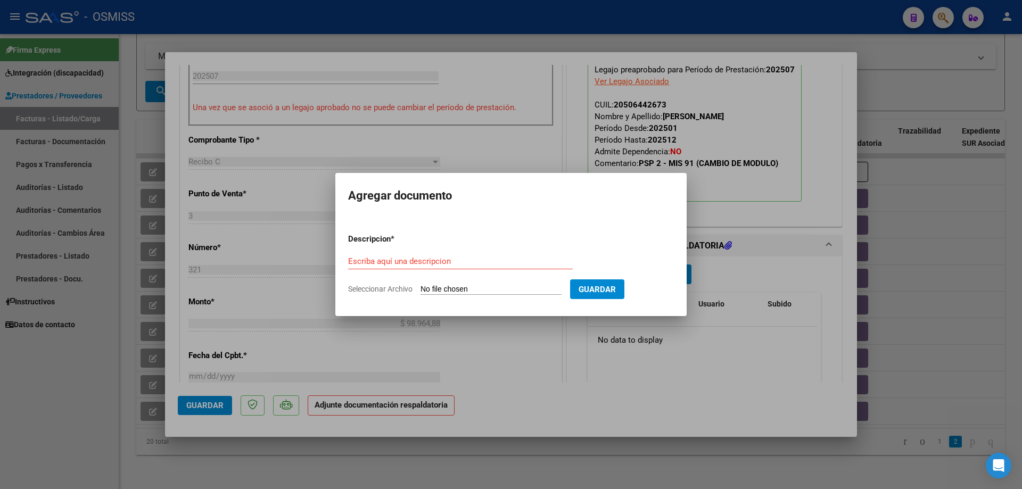
click at [433, 290] on input "Seleccionar Archivo" at bounding box center [491, 290] width 141 height 10
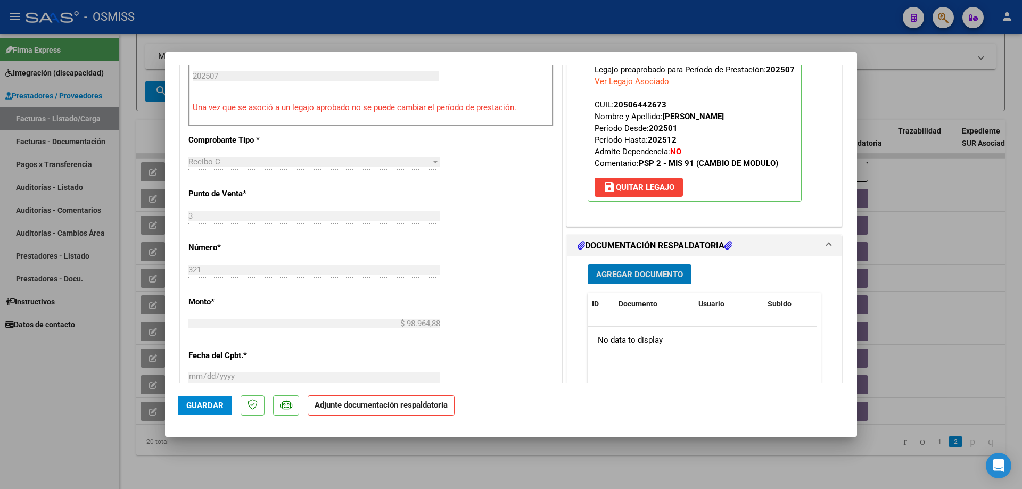
scroll to position [0, 0]
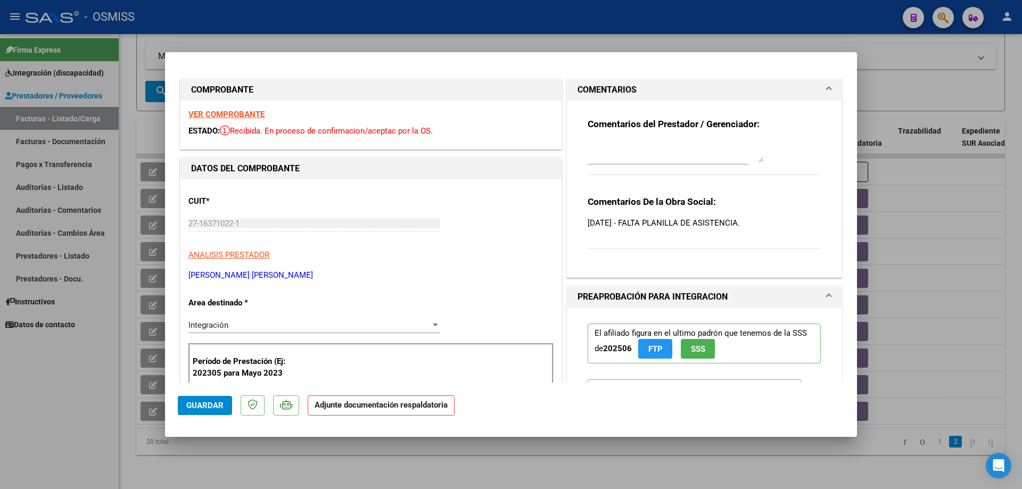
click at [621, 148] on textarea at bounding box center [676, 151] width 176 height 21
type textarea "reclamo 15/8"
click at [218, 397] on button "Guardar" at bounding box center [205, 405] width 54 height 19
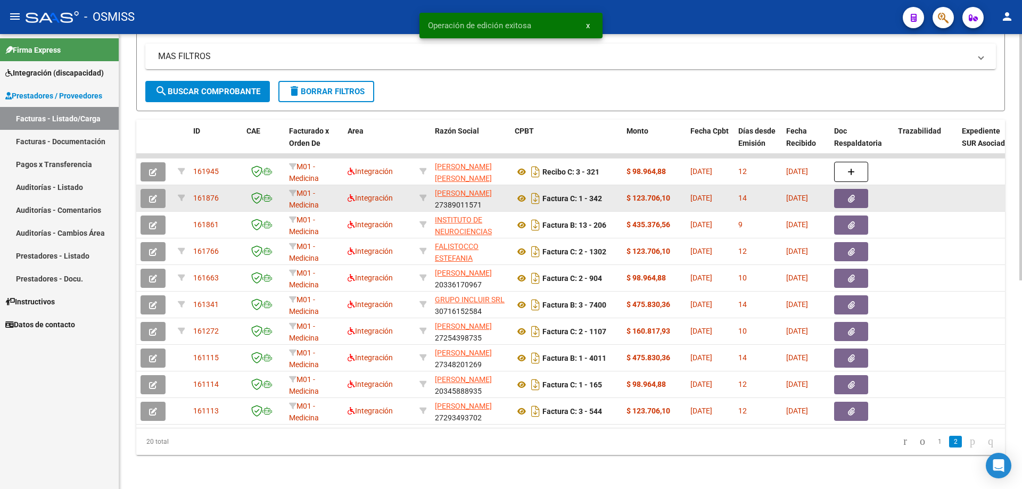
click at [151, 195] on icon "button" at bounding box center [153, 199] width 8 height 8
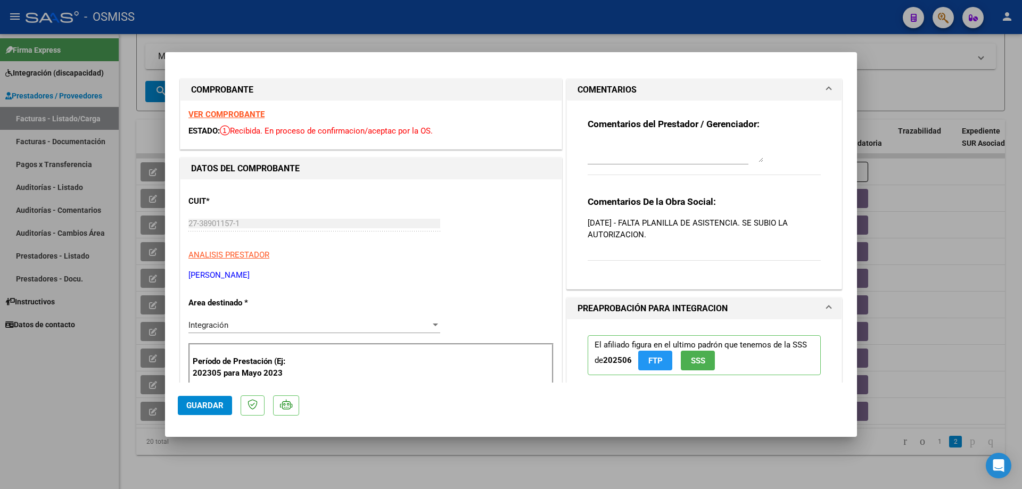
drag, startPoint x: 669, startPoint y: 240, endPoint x: 584, endPoint y: 201, distance: 93.6
click at [588, 201] on div "Comentarios De la Obra Social: [DATE] - FALTA PLANILLA DE ASISTENCIA. SE SUBIO …" at bounding box center [704, 234] width 233 height 77
copy div "Comentarios De la Obra Social: [DATE] - FALTA PLANILLA DE ASISTENCIA. SE SUBIO …"
click at [604, 139] on div at bounding box center [676, 152] width 176 height 26
click at [608, 149] on textarea at bounding box center [676, 151] width 176 height 21
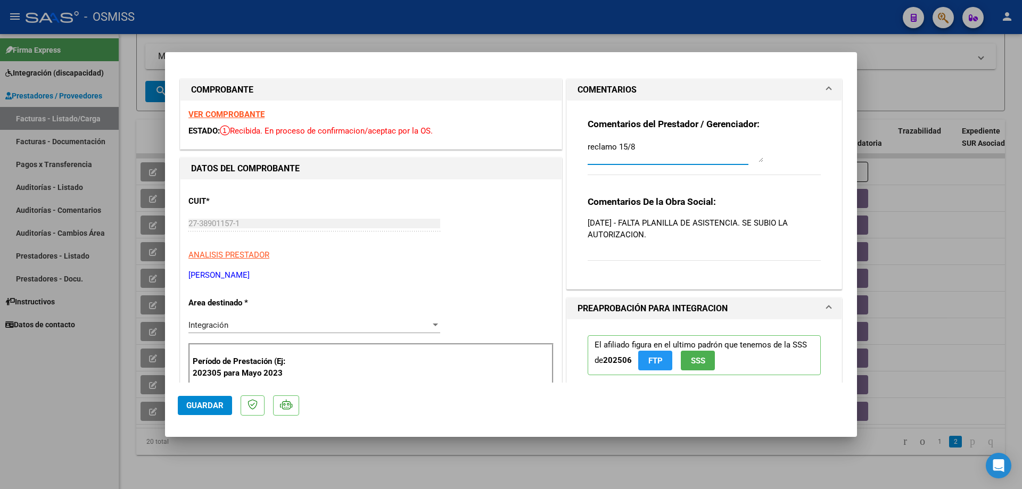
type textarea "reclamo 15/8"
click at [215, 410] on span "Guardar" at bounding box center [204, 406] width 37 height 10
click at [207, 398] on button "Guardar" at bounding box center [205, 405] width 54 height 19
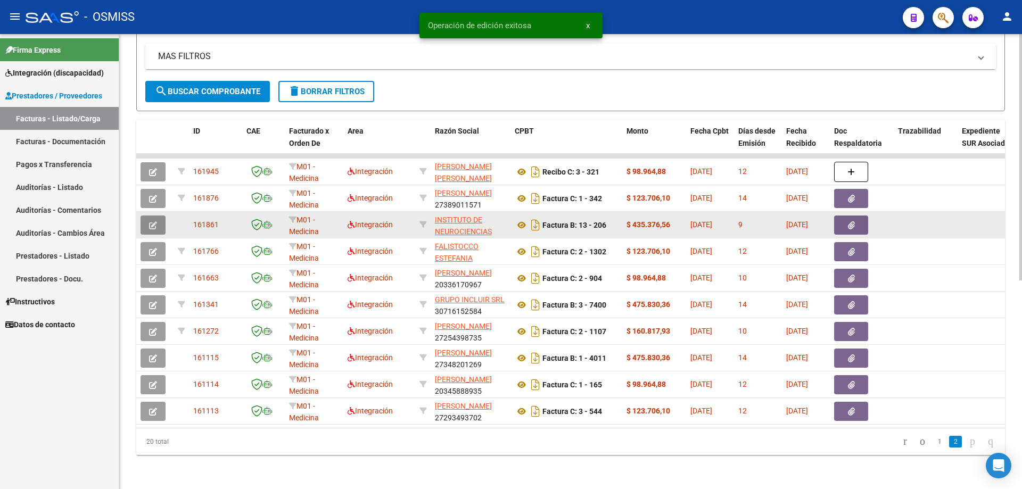
click at [159, 216] on button "button" at bounding box center [153, 225] width 25 height 19
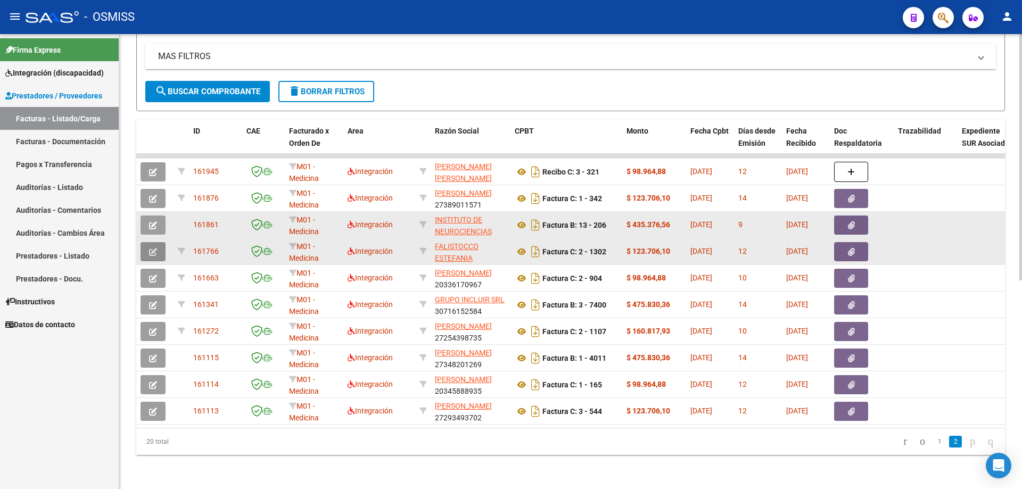
click at [153, 248] on icon "button" at bounding box center [153, 252] width 8 height 8
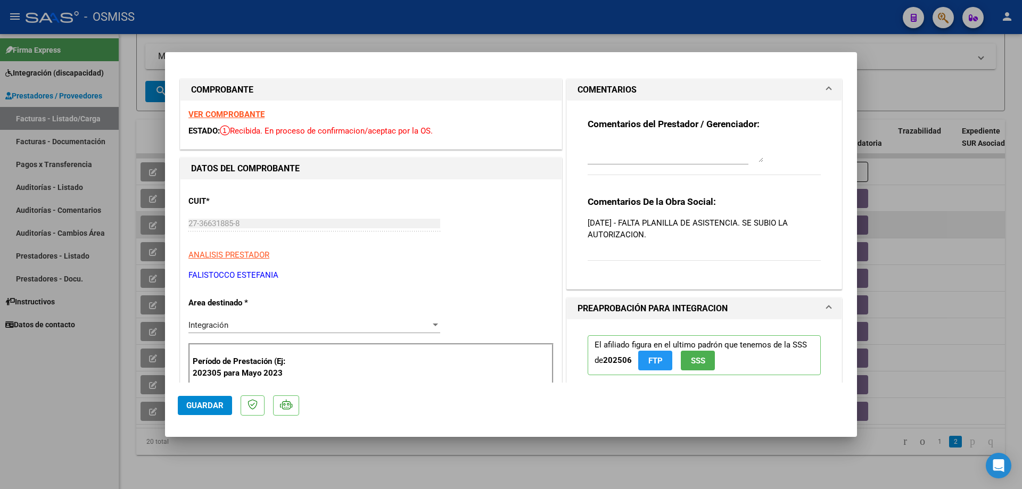
drag, startPoint x: 664, startPoint y: 240, endPoint x: 585, endPoint y: 200, distance: 88.6
click at [588, 200] on div "Comentarios De la Obra Social: [DATE] - FALTA PLANILLA DE ASISTENCIA. SE SUBIO …" at bounding box center [704, 234] width 233 height 77
copy strong "Comentarios De la Obra Social:"
click at [593, 155] on textarea at bounding box center [676, 151] width 176 height 21
type textarea "RECLAMO 15/8"
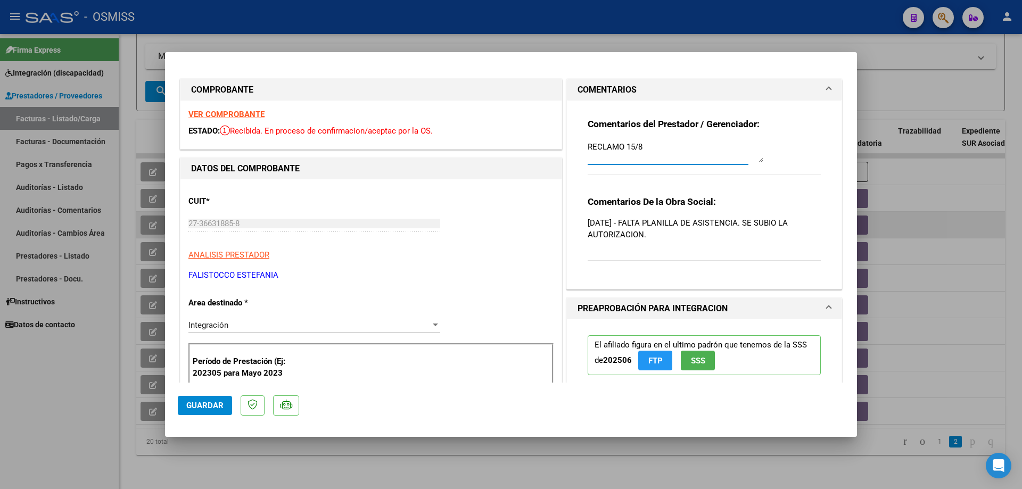
click at [223, 407] on span "Guardar" at bounding box center [204, 406] width 37 height 10
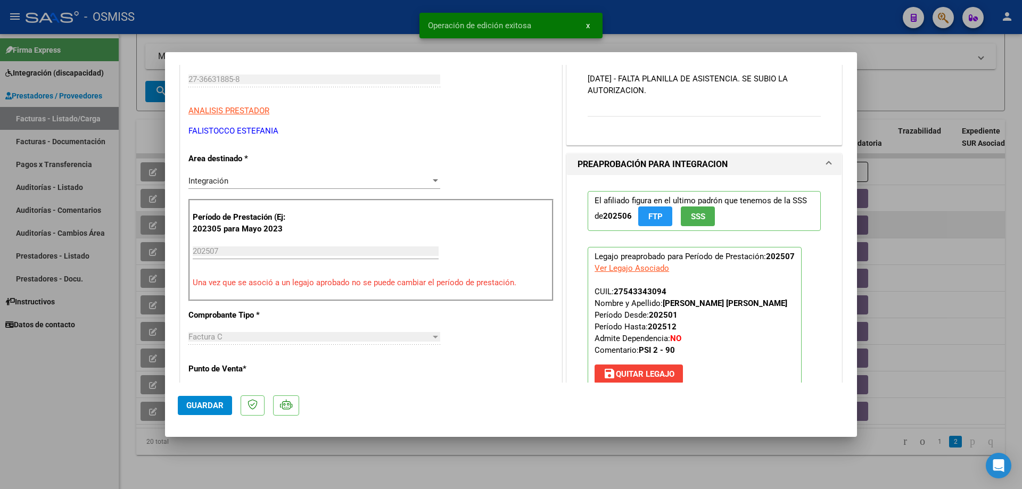
scroll to position [160, 0]
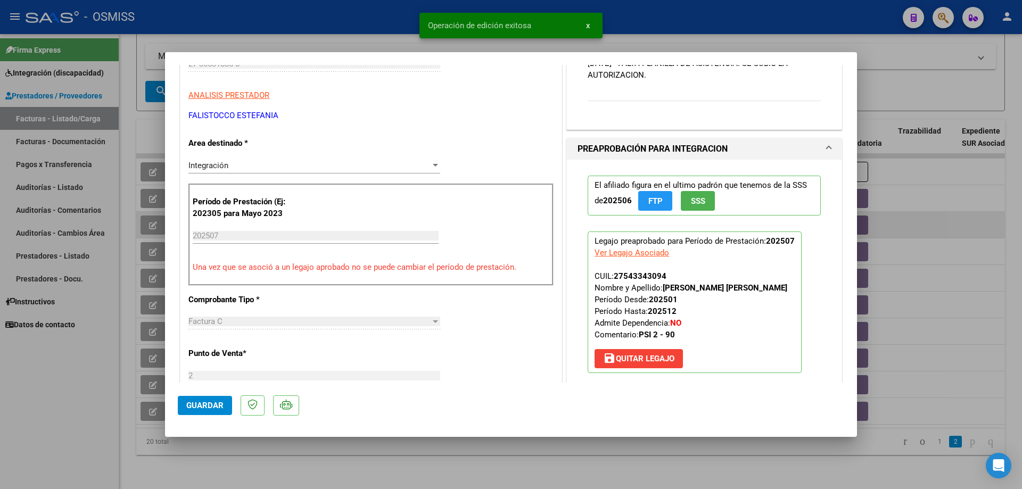
click at [209, 405] on span "Guardar" at bounding box center [204, 406] width 37 height 10
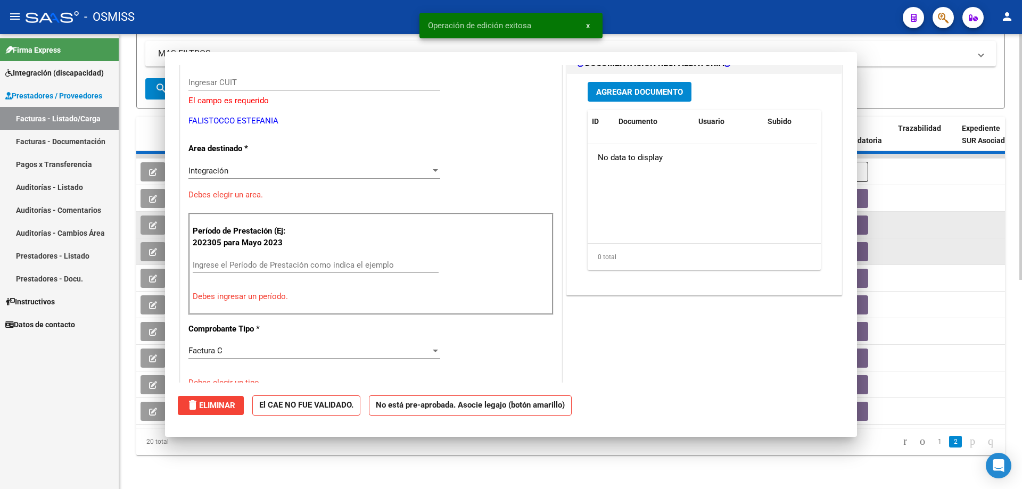
scroll to position [0, 0]
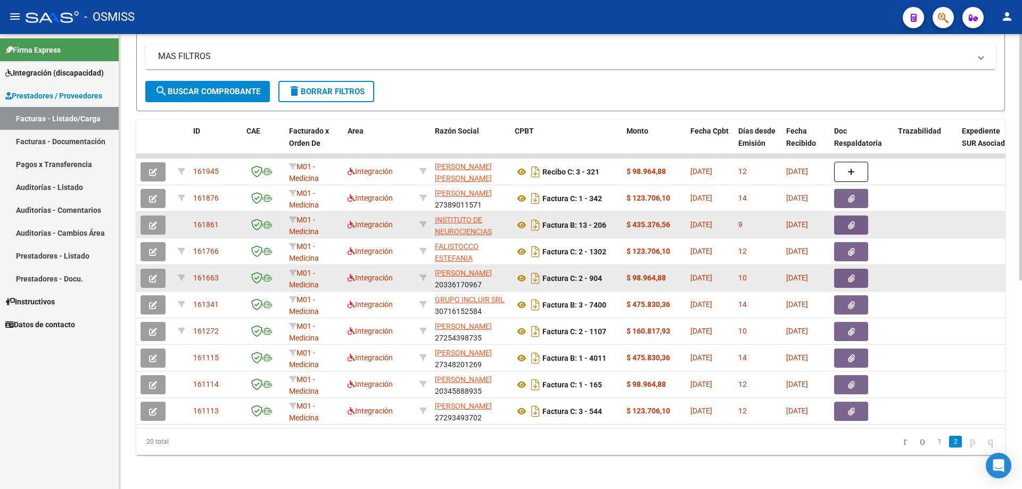
click at [159, 269] on button "button" at bounding box center [153, 278] width 25 height 19
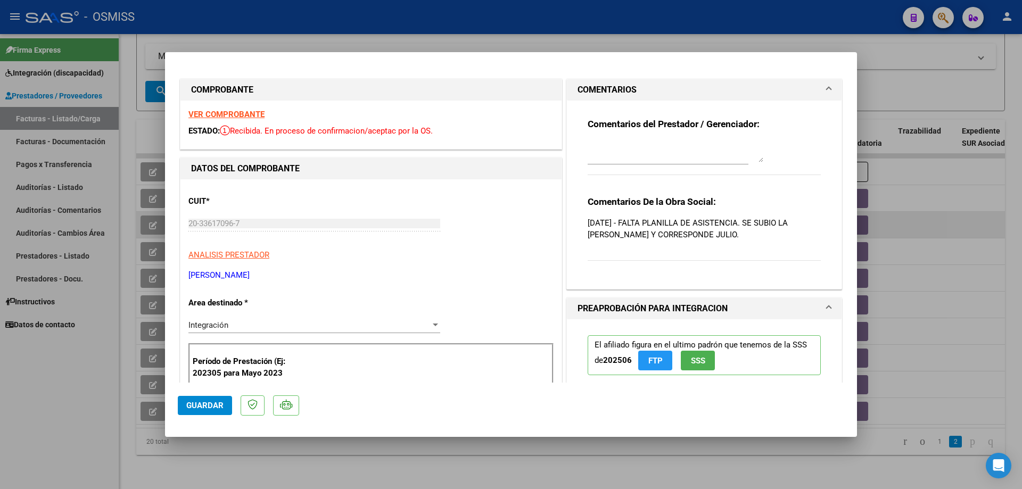
drag, startPoint x: 716, startPoint y: 237, endPoint x: 564, endPoint y: 204, distance: 154.7
click at [567, 204] on div "Comentarios del Prestador / Gerenciador: Comentarios De la Obra Social: [DATE] …" at bounding box center [704, 195] width 275 height 189
copy div "Comentarios De la Obra Social: [DATE] - FALTA PLANILLA DE ASISTENCIA. SE SUBIO …"
click at [601, 149] on textarea at bounding box center [676, 151] width 176 height 21
type textarea "RECLAMO"
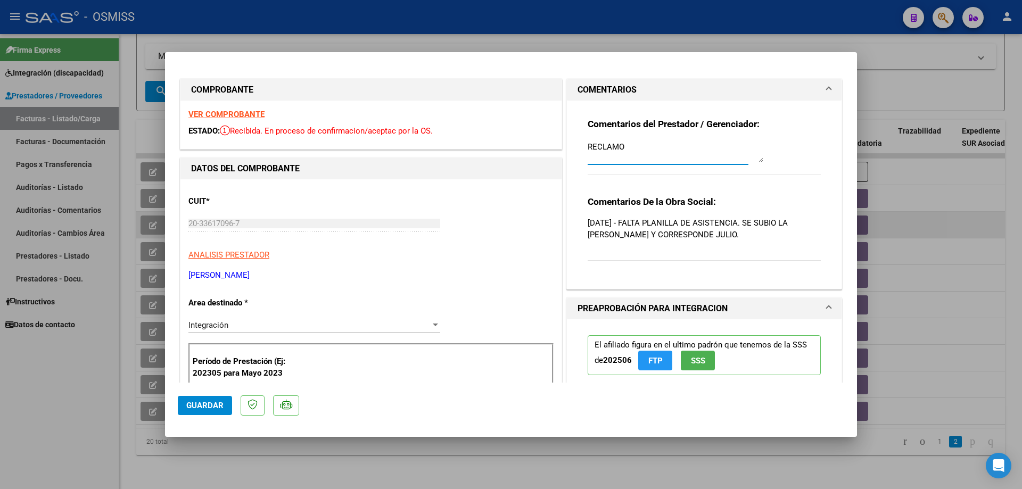
click at [206, 409] on span "Guardar" at bounding box center [204, 406] width 37 height 10
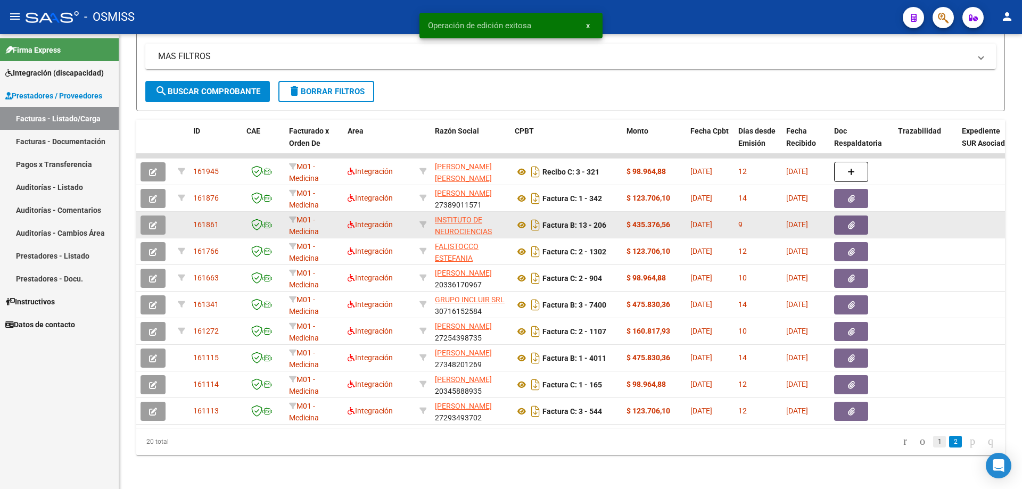
click at [933, 441] on link "1" at bounding box center [939, 442] width 13 height 12
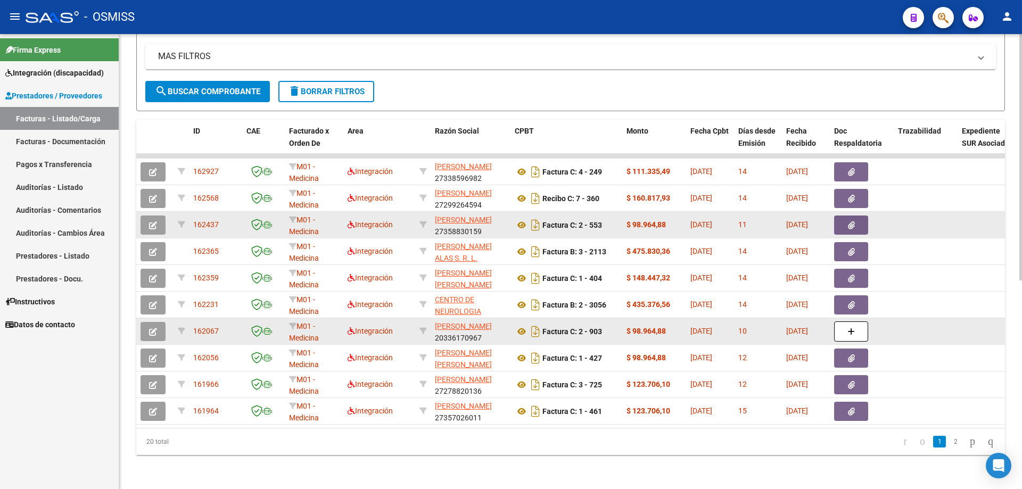
click at [153, 328] on icon "button" at bounding box center [153, 332] width 8 height 8
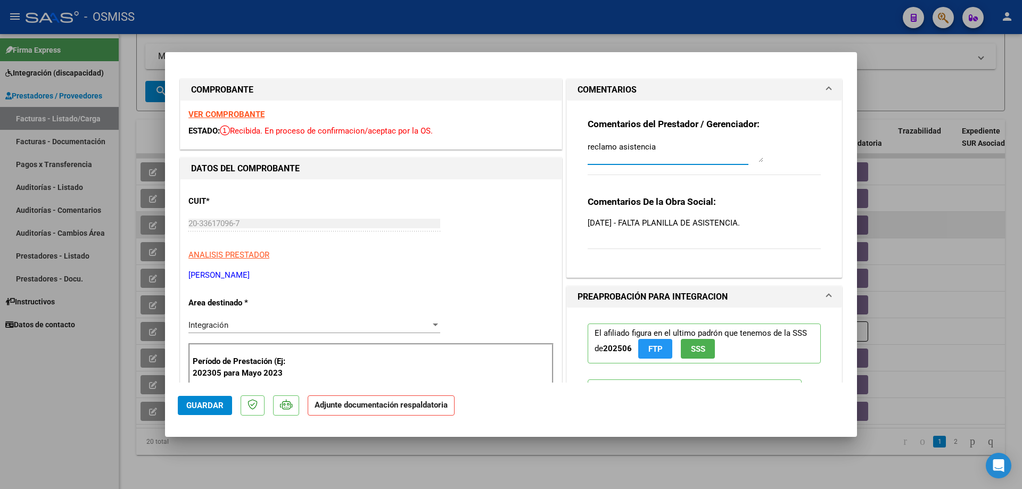
drag, startPoint x: 660, startPoint y: 146, endPoint x: 561, endPoint y: 147, distance: 99.0
click at [564, 147] on div "COMENTARIOS Comentarios del Prestador / Gerenciador: reclamo asistencia Comenta…" at bounding box center [704, 178] width 280 height 199
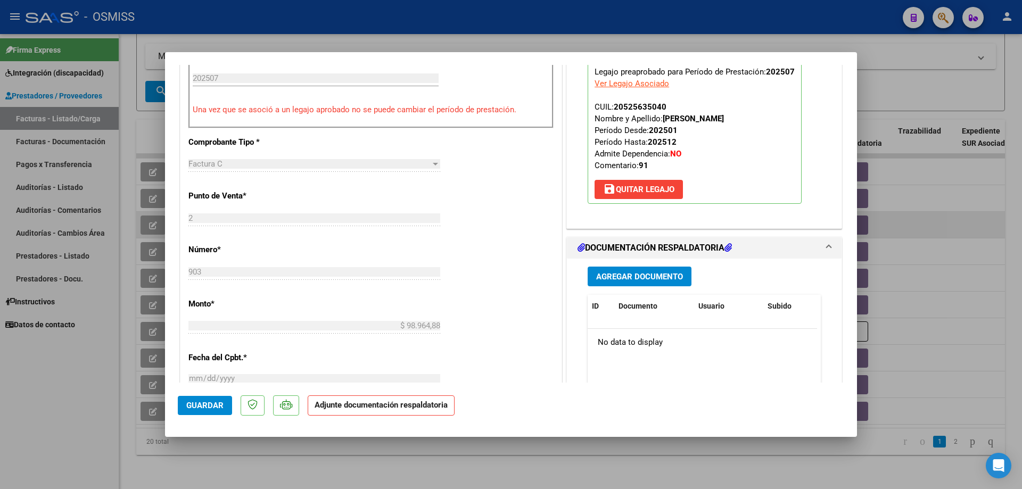
scroll to position [319, 0]
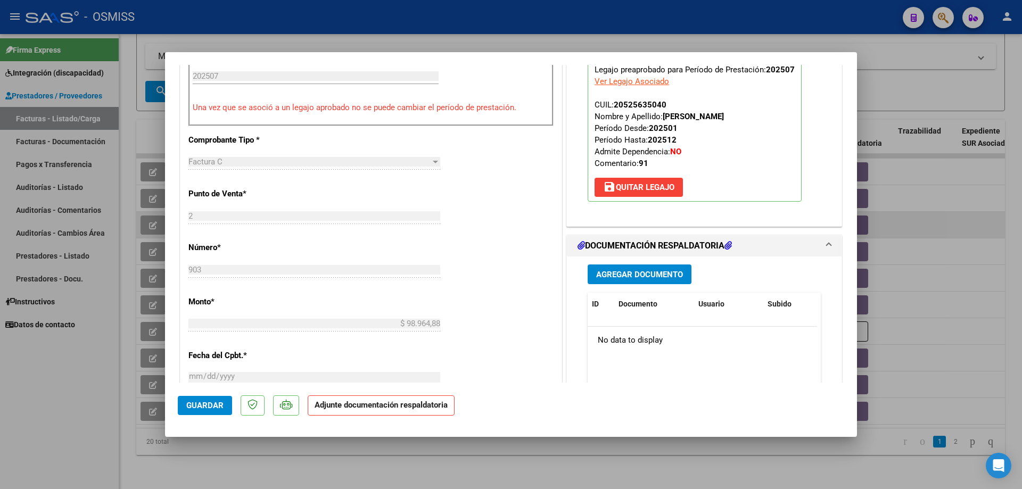
type textarea "ADJUNTO"
click at [634, 274] on span "Agregar Documento" at bounding box center [639, 275] width 87 height 10
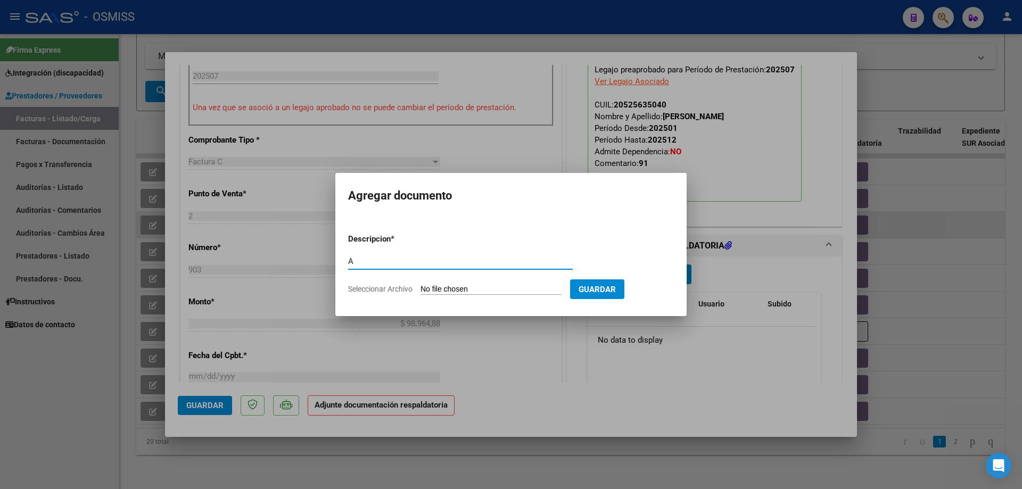
type input "A"
click at [437, 290] on input "Seleccionar Archivo" at bounding box center [491, 290] width 141 height 10
type input "C:\fakepath\20250811_212706.pdf"
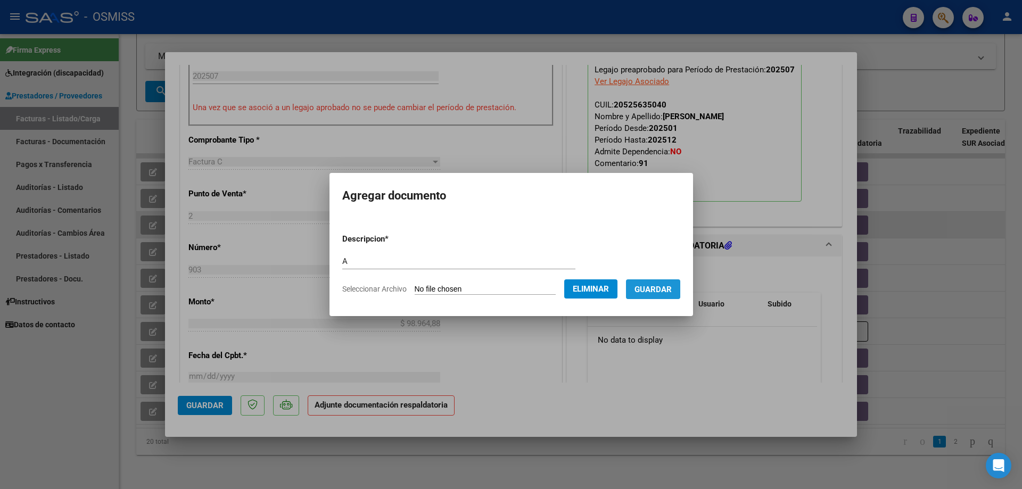
click at [656, 294] on button "Guardar" at bounding box center [653, 290] width 54 height 20
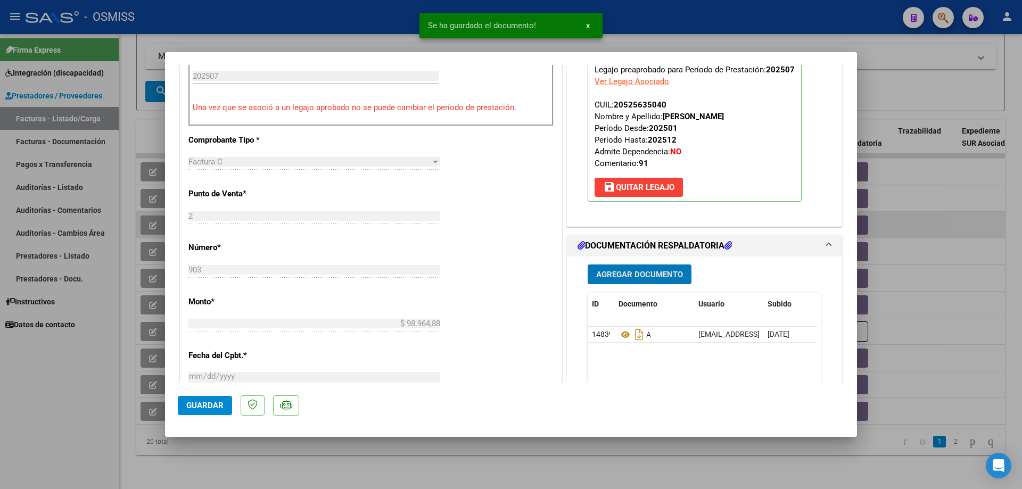
click at [198, 408] on span "Guardar" at bounding box center [204, 406] width 37 height 10
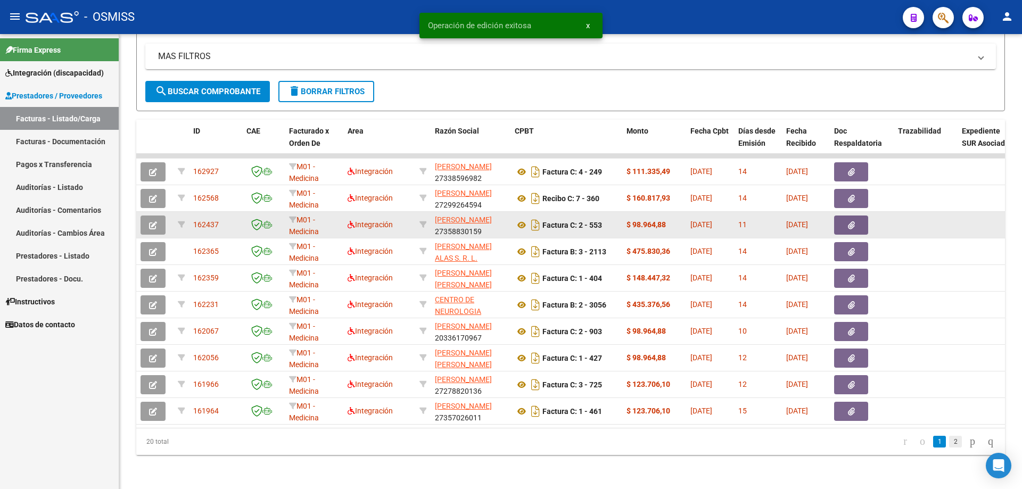
click at [949, 443] on link "2" at bounding box center [955, 442] width 13 height 12
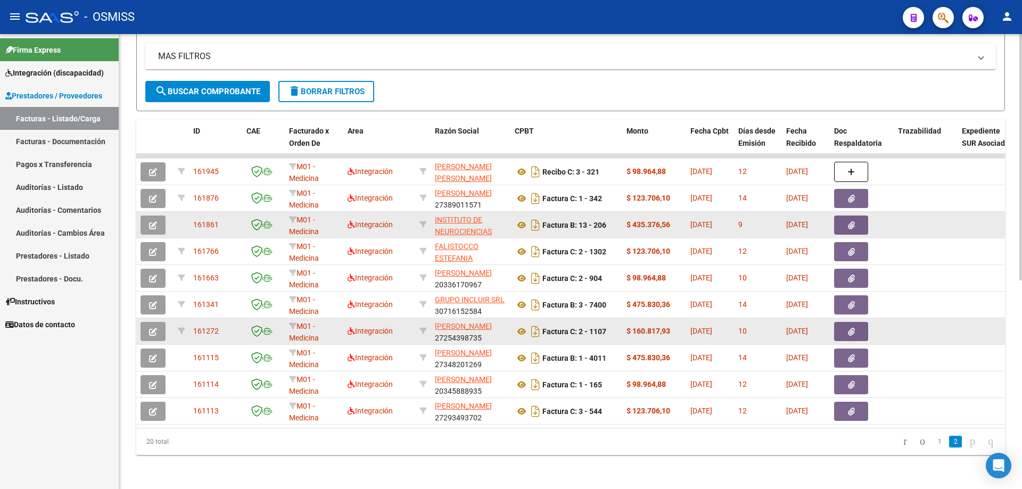
click at [159, 322] on button "button" at bounding box center [153, 331] width 25 height 19
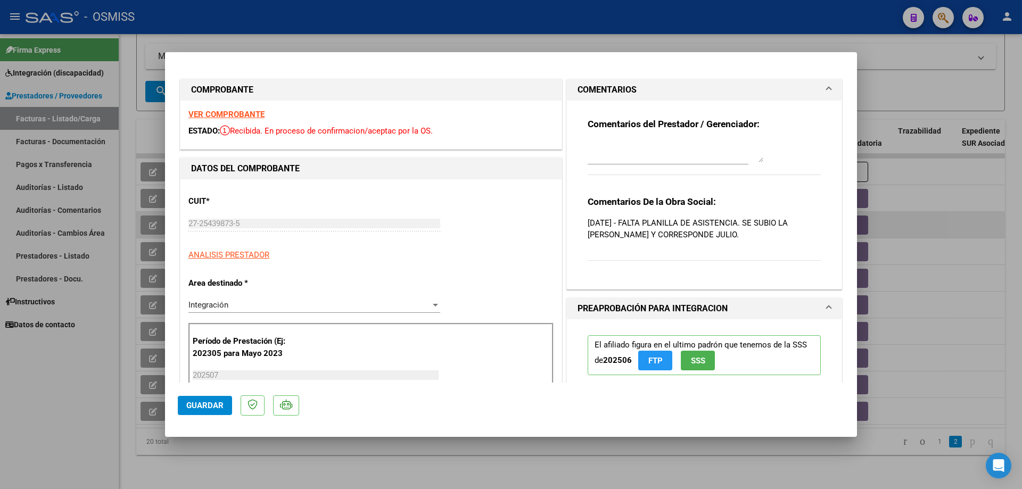
drag, startPoint x: 723, startPoint y: 233, endPoint x: 584, endPoint y: 201, distance: 142.6
click at [588, 201] on div "Comentarios De la Obra Social: [DATE] - FALTA PLANILLA DE ASISTENCIA. SE SUBIO …" at bounding box center [704, 234] width 233 height 77
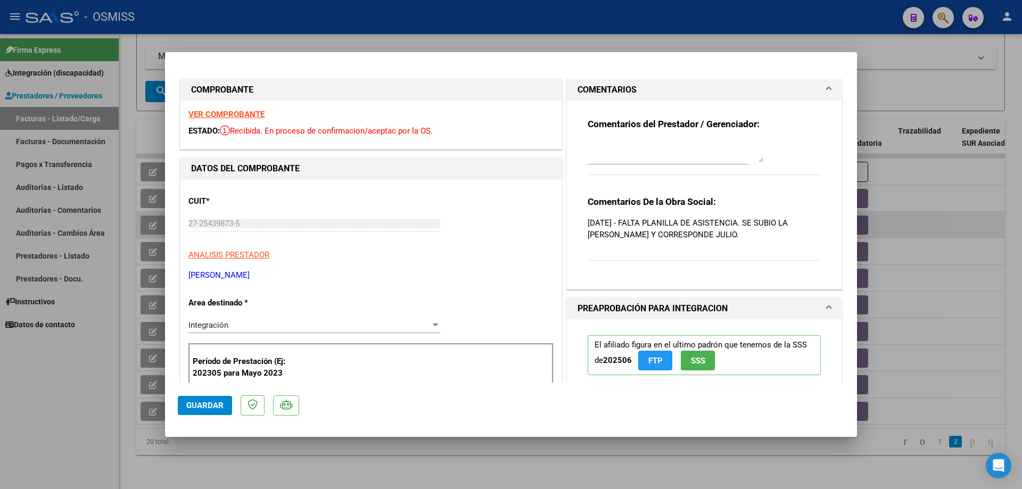
copy div "Comentarios De la Obra Social: [DATE] - FALTA PLANILLA DE ASISTENCIA. SE SUBIO …"
click at [602, 164] on div at bounding box center [676, 152] width 176 height 26
type textarea "RECLAMO"
click at [211, 408] on span "Guardar" at bounding box center [204, 406] width 37 height 10
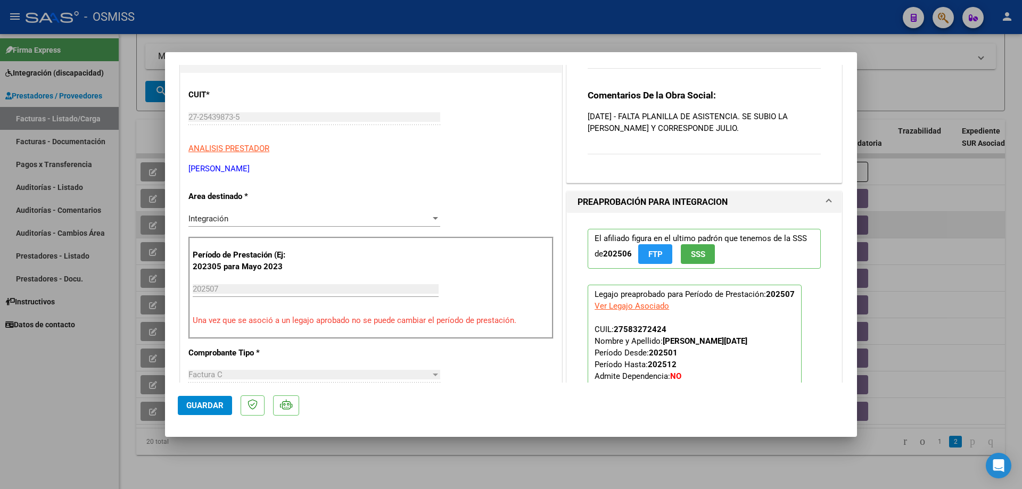
scroll to position [0, 0]
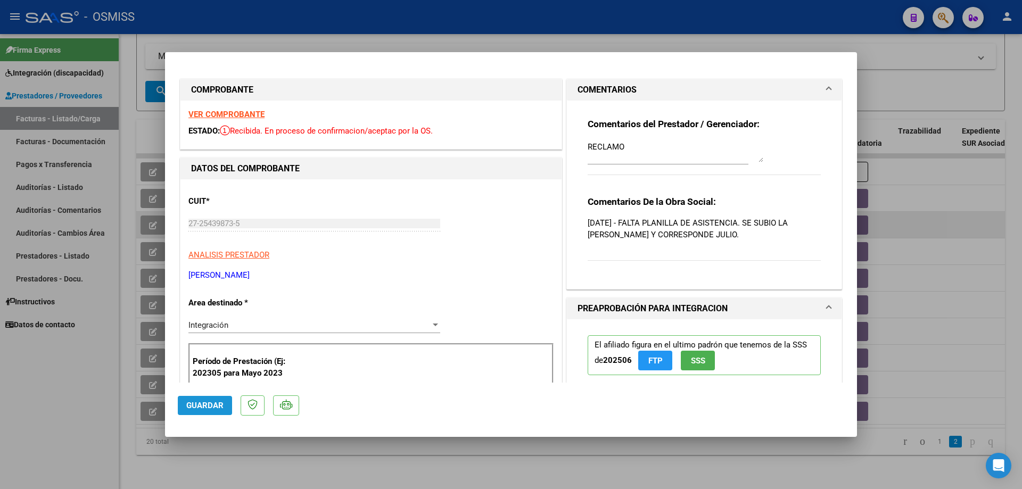
click at [218, 402] on span "Guardar" at bounding box center [204, 406] width 37 height 10
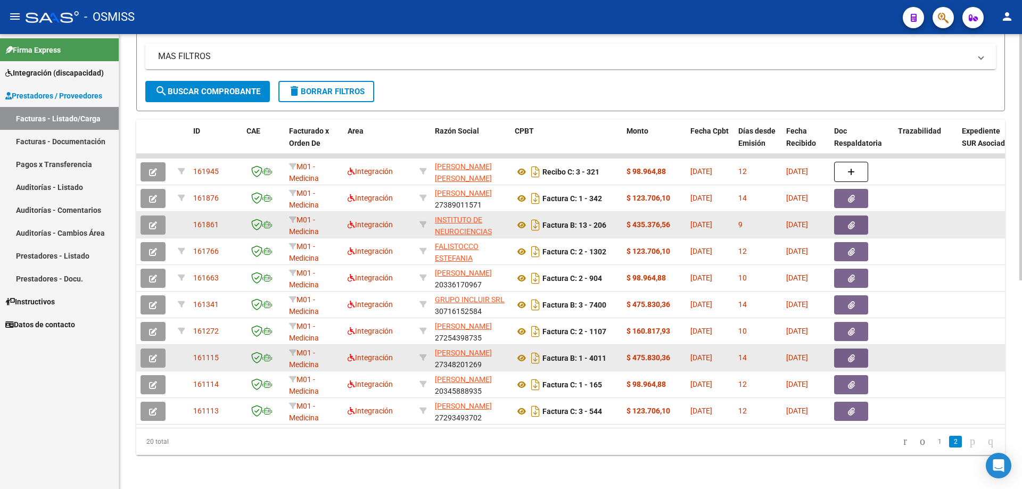
click at [145, 354] on button "button" at bounding box center [153, 358] width 25 height 19
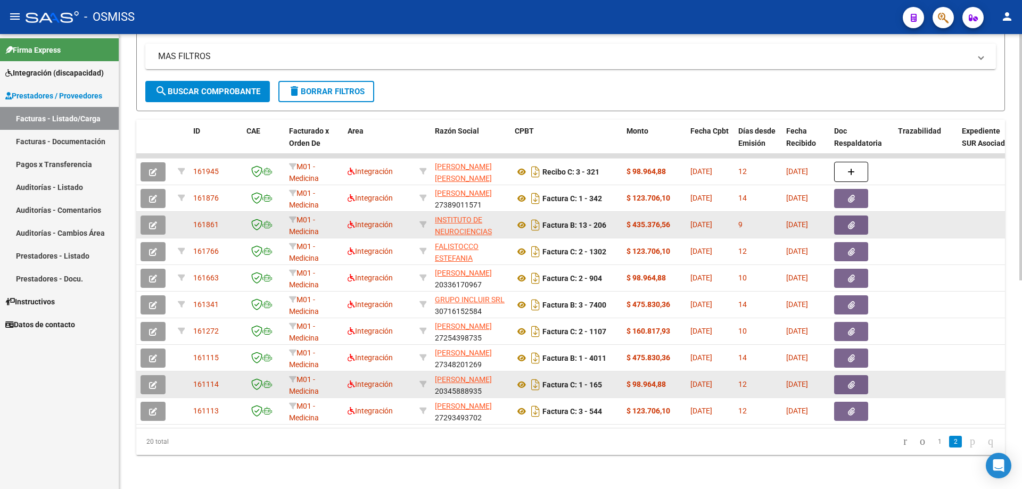
click at [149, 382] on button "button" at bounding box center [153, 384] width 25 height 19
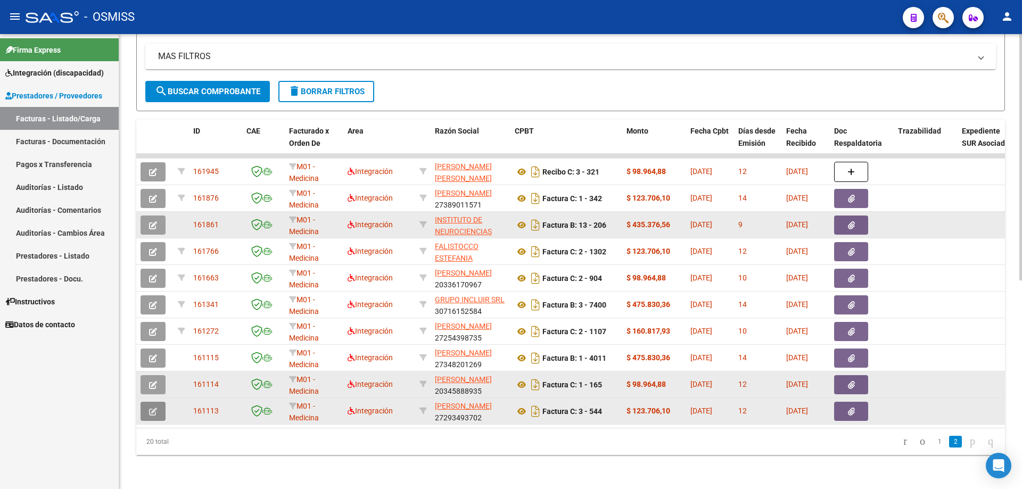
click at [153, 408] on icon "button" at bounding box center [153, 412] width 8 height 8
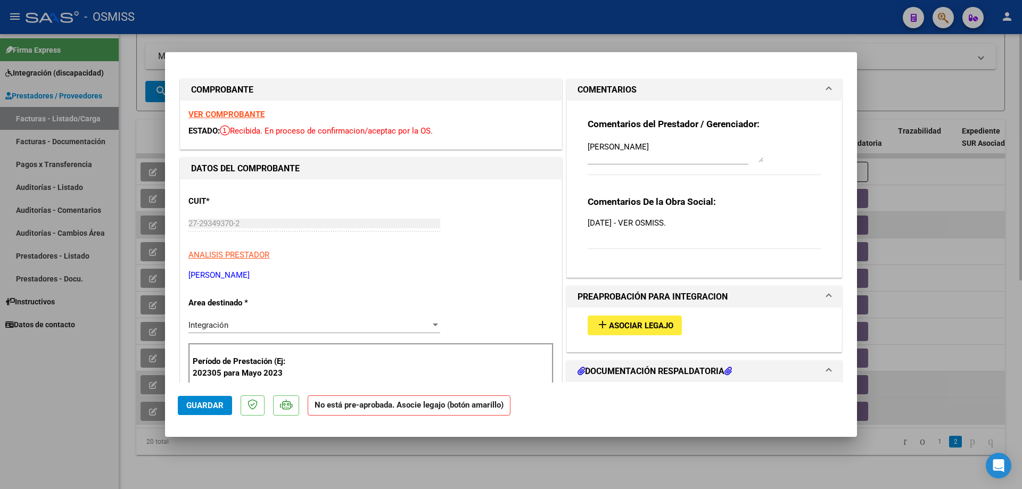
type input "$ 0,00"
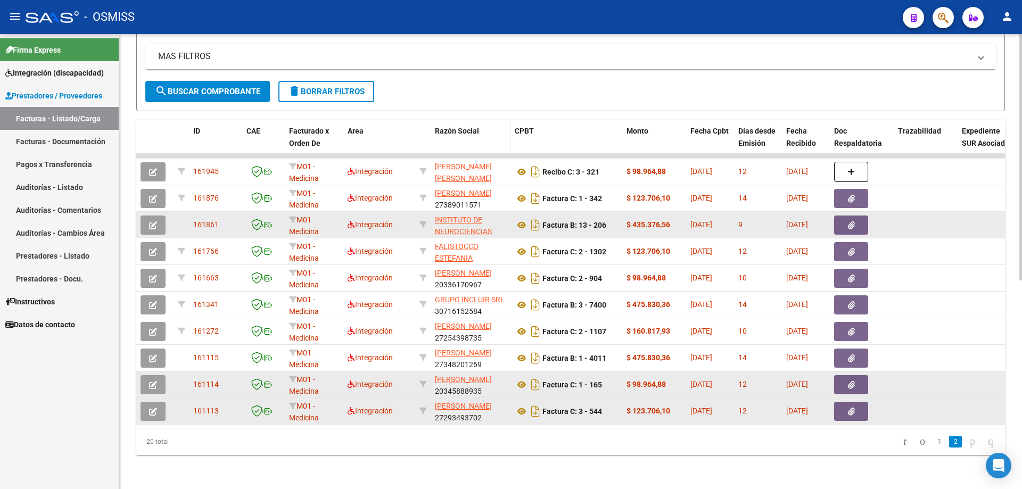
scroll to position [386, 0]
click at [933, 438] on link "1" at bounding box center [939, 442] width 13 height 12
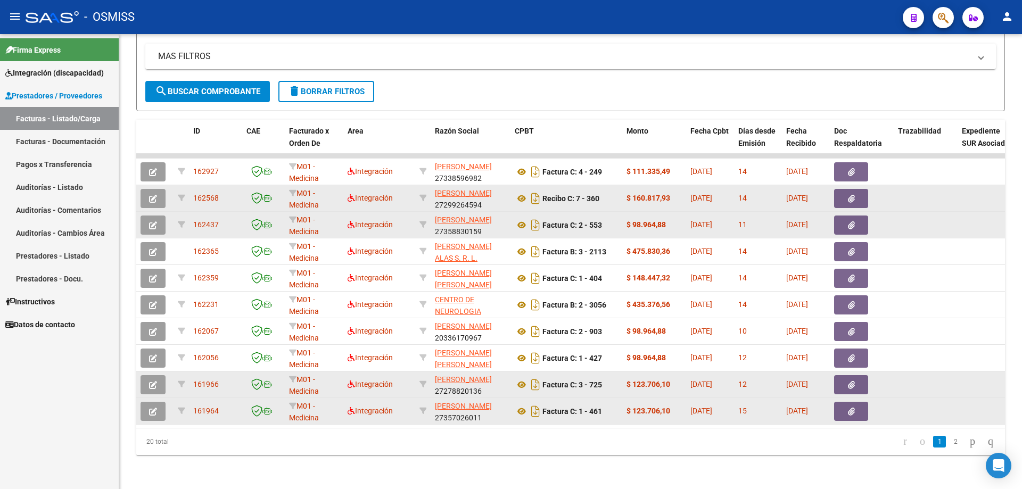
click at [154, 195] on icon "button" at bounding box center [153, 199] width 8 height 8
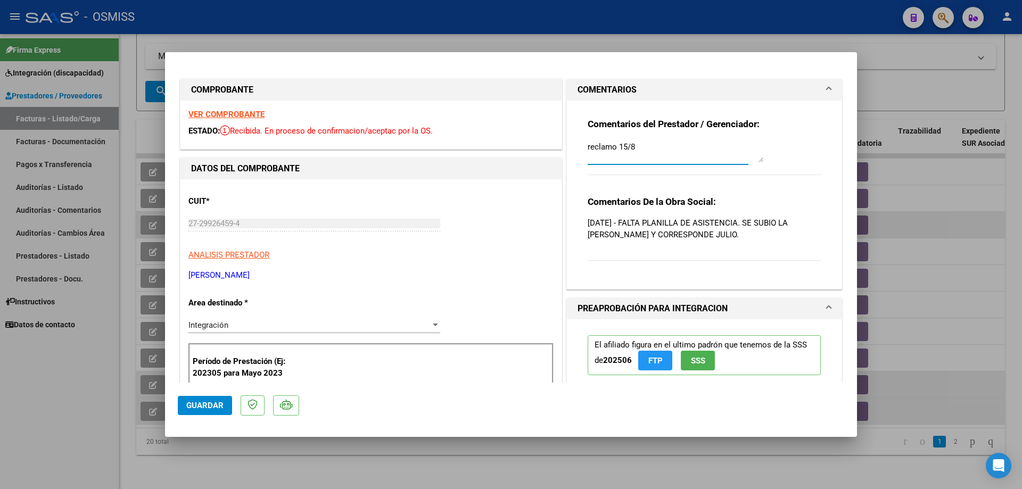
drag, startPoint x: 650, startPoint y: 145, endPoint x: 561, endPoint y: 146, distance: 88.4
click at [564, 146] on div "COMENTARIOS Comentarios del Prestador / Gerenciador: reclamo 15/8 Comentarios D…" at bounding box center [704, 184] width 280 height 211
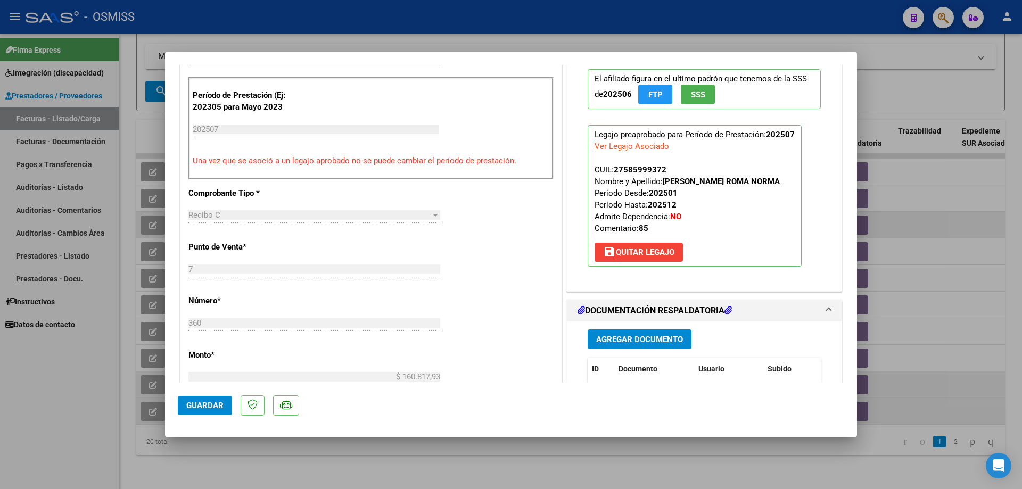
scroll to position [319, 0]
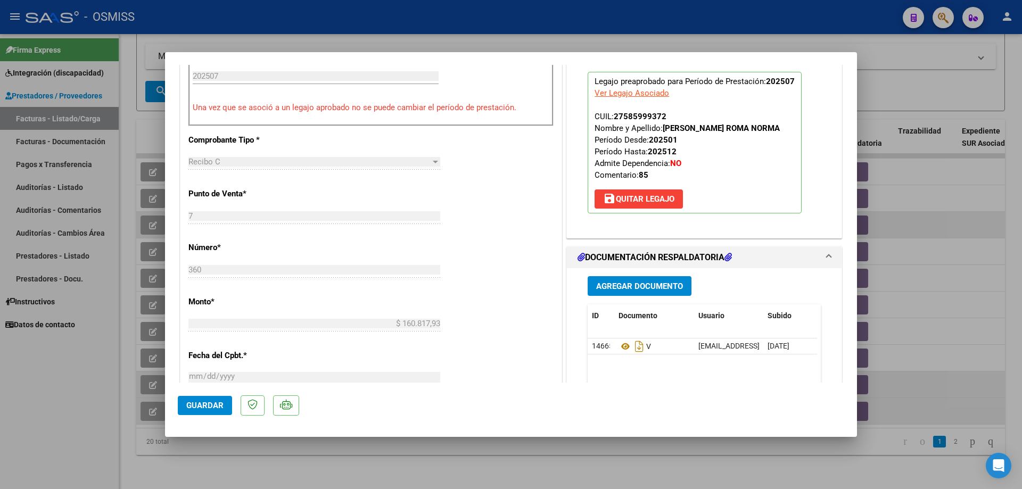
type textarea "ADJUNTO"
click at [612, 286] on span "Agregar Documento" at bounding box center [639, 287] width 87 height 10
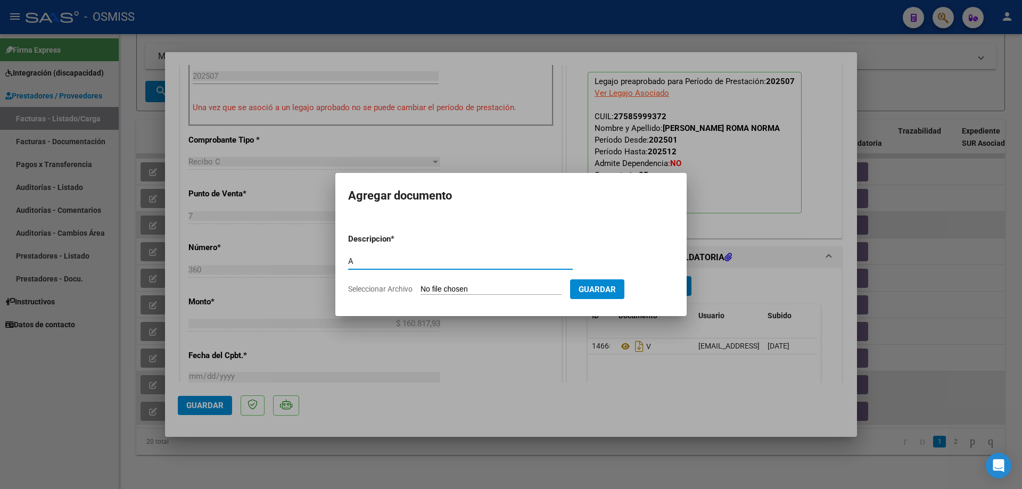
type input "A"
click at [469, 288] on input "Seleccionar Archivo" at bounding box center [491, 290] width 141 height 10
type input "C:\fakepath\Asistencia Roma [PERSON_NAME] - [DATE].pdf"
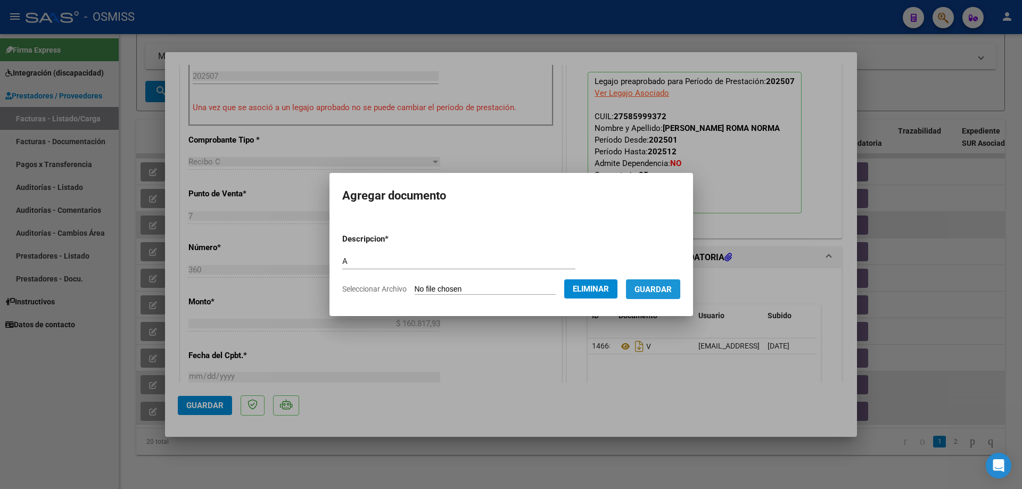
click at [662, 292] on span "Guardar" at bounding box center [653, 290] width 37 height 10
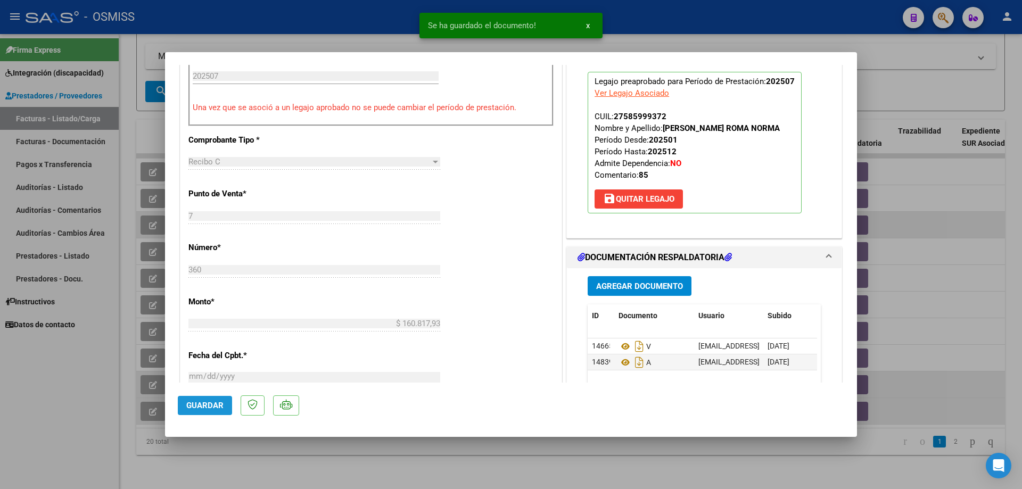
click at [210, 410] on span "Guardar" at bounding box center [204, 406] width 37 height 10
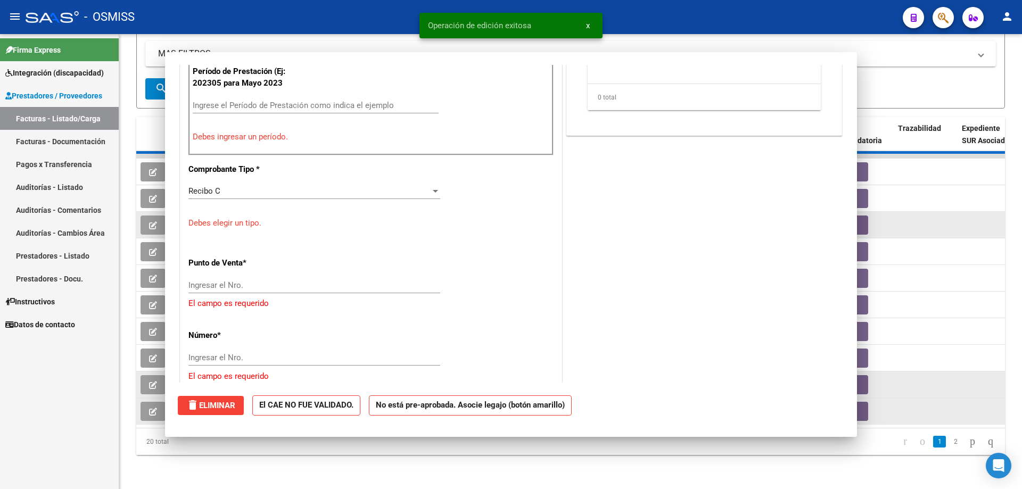
scroll to position [0, 0]
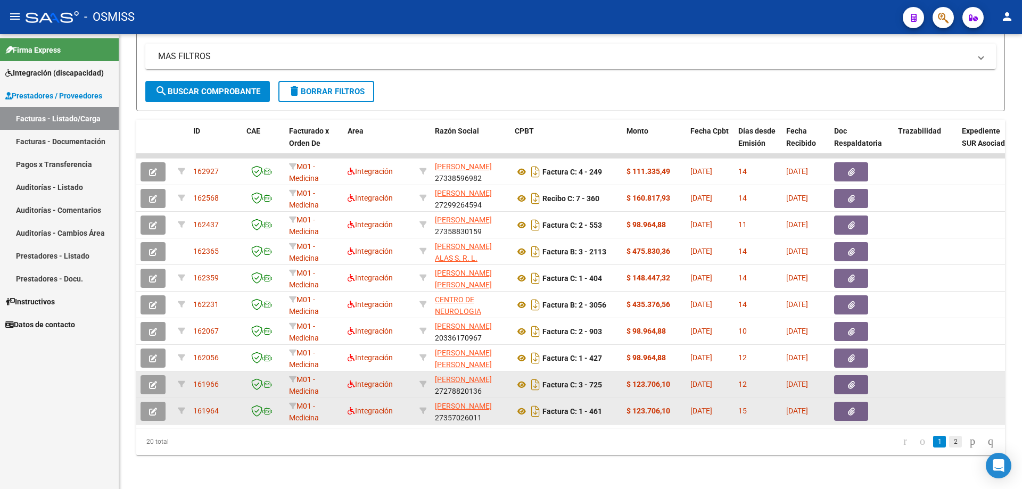
click at [949, 443] on link "2" at bounding box center [955, 442] width 13 height 12
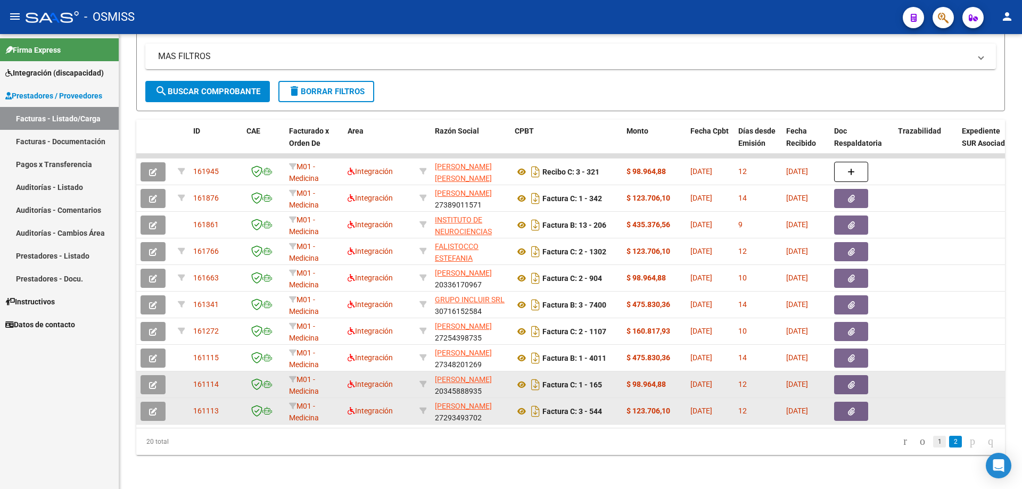
click at [933, 442] on link "1" at bounding box center [939, 442] width 13 height 12
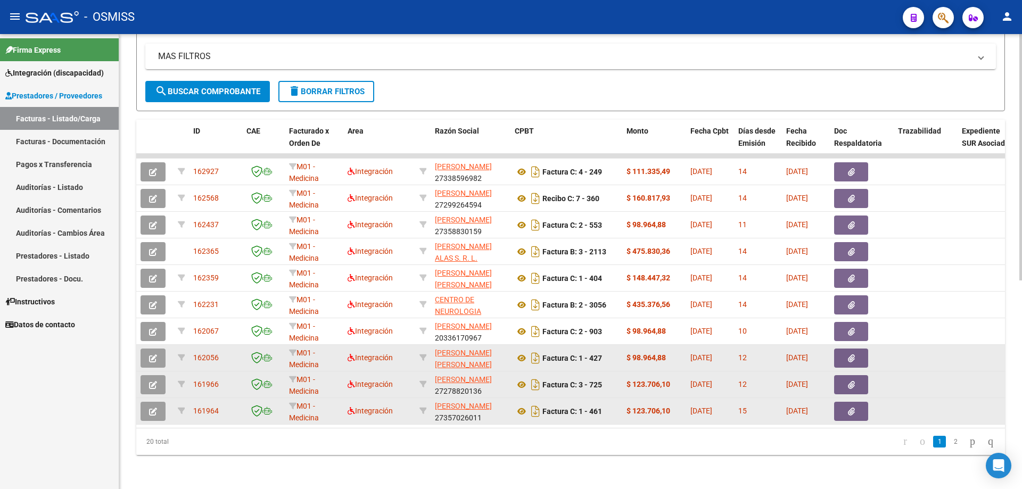
click at [153, 355] on icon "button" at bounding box center [153, 359] width 8 height 8
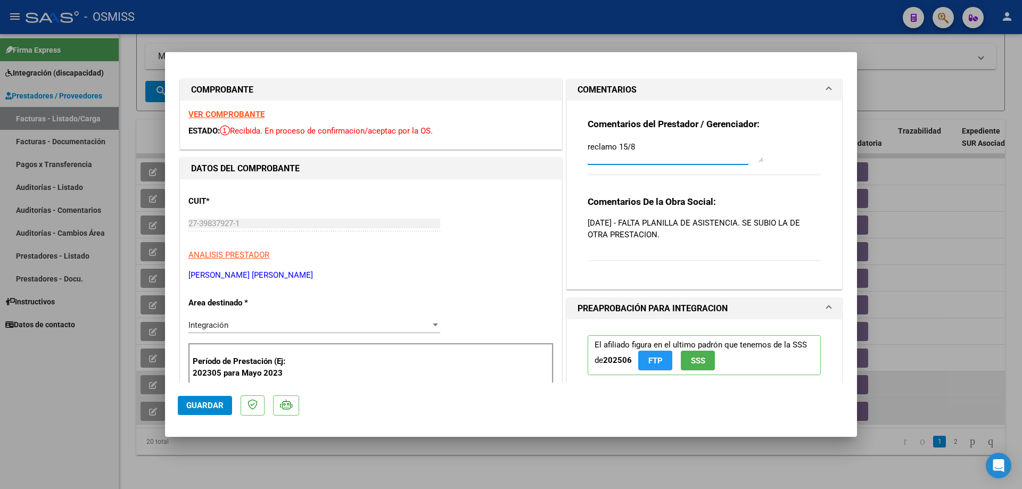
drag, startPoint x: 632, startPoint y: 150, endPoint x: 599, endPoint y: 149, distance: 33.6
click at [599, 149] on textarea "reclamo 15/8" at bounding box center [676, 151] width 176 height 21
click at [608, 151] on textarea "reclamo 15/8" at bounding box center [676, 151] width 176 height 21
drag, startPoint x: 612, startPoint y: 149, endPoint x: 565, endPoint y: 146, distance: 46.9
click at [567, 146] on div "Comentarios del Prestador / Gerenciador: reclamo 15/8 Comentarios De la Obra So…" at bounding box center [704, 195] width 275 height 189
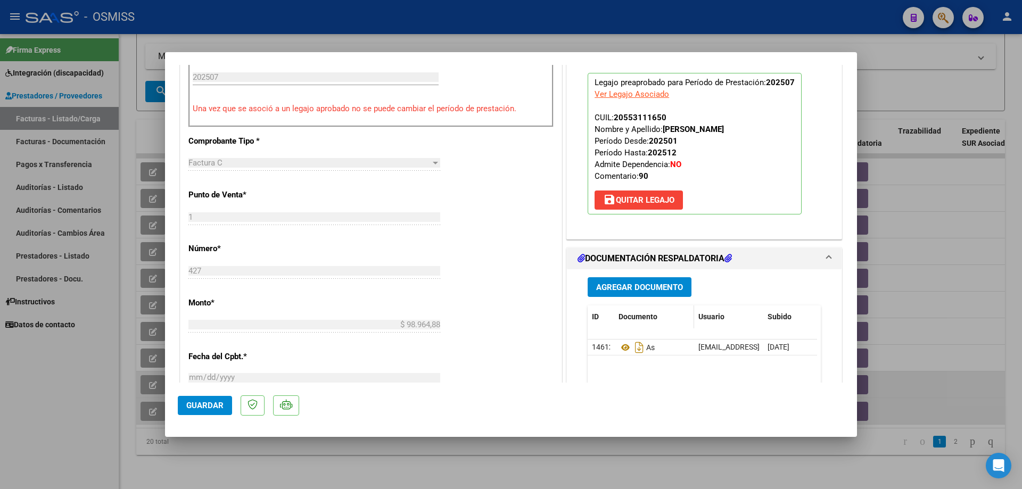
scroll to position [319, 0]
type textarea "adjunto 15/8"
click at [624, 284] on span "Agregar Documento" at bounding box center [639, 287] width 87 height 10
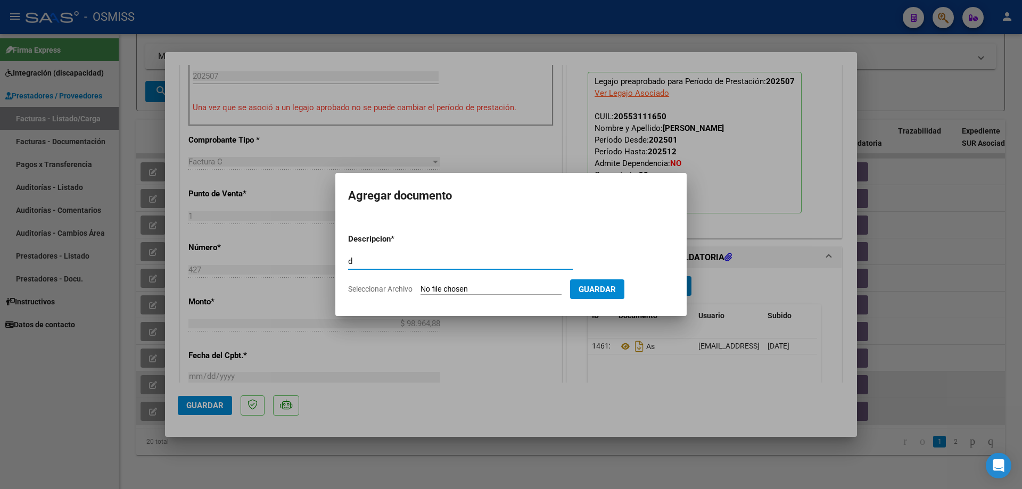
type input "d"
click at [506, 288] on input "Seleccionar Archivo" at bounding box center [491, 290] width 141 height 10
type input "C:\fakepath\planilla galo.pdf"
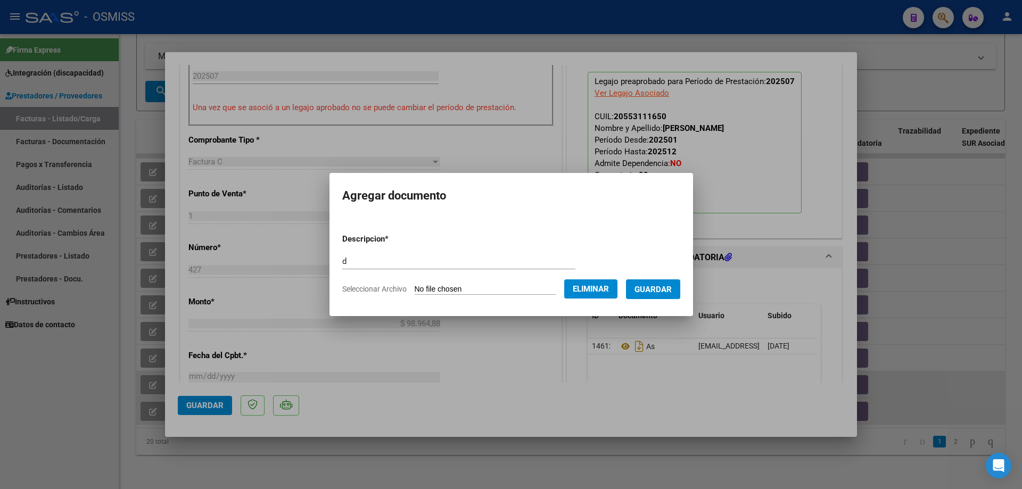
click at [658, 291] on span "Guardar" at bounding box center [653, 290] width 37 height 10
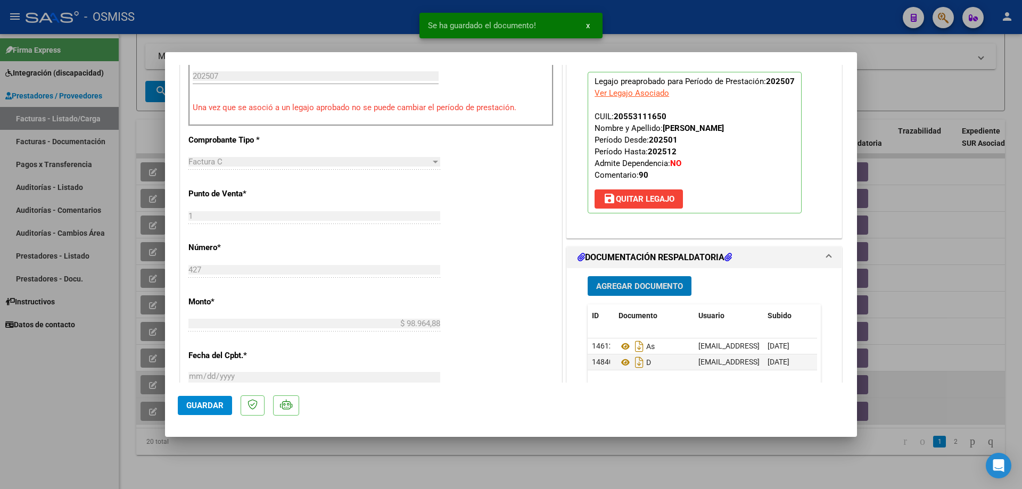
click at [206, 402] on span "Guardar" at bounding box center [204, 406] width 37 height 10
